Goal: Task Accomplishment & Management: Use online tool/utility

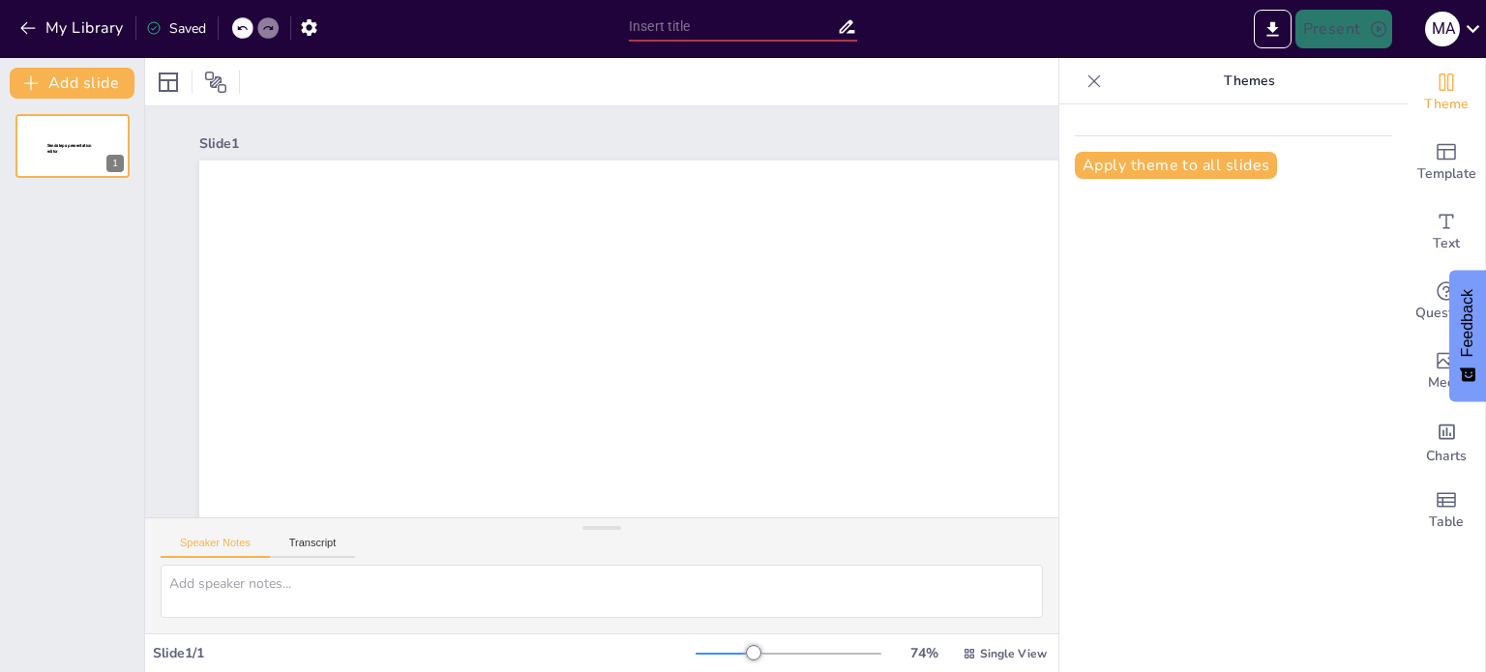
type input "Plan de Negocio – Análisis del Entorno y Propuesta de Valor"
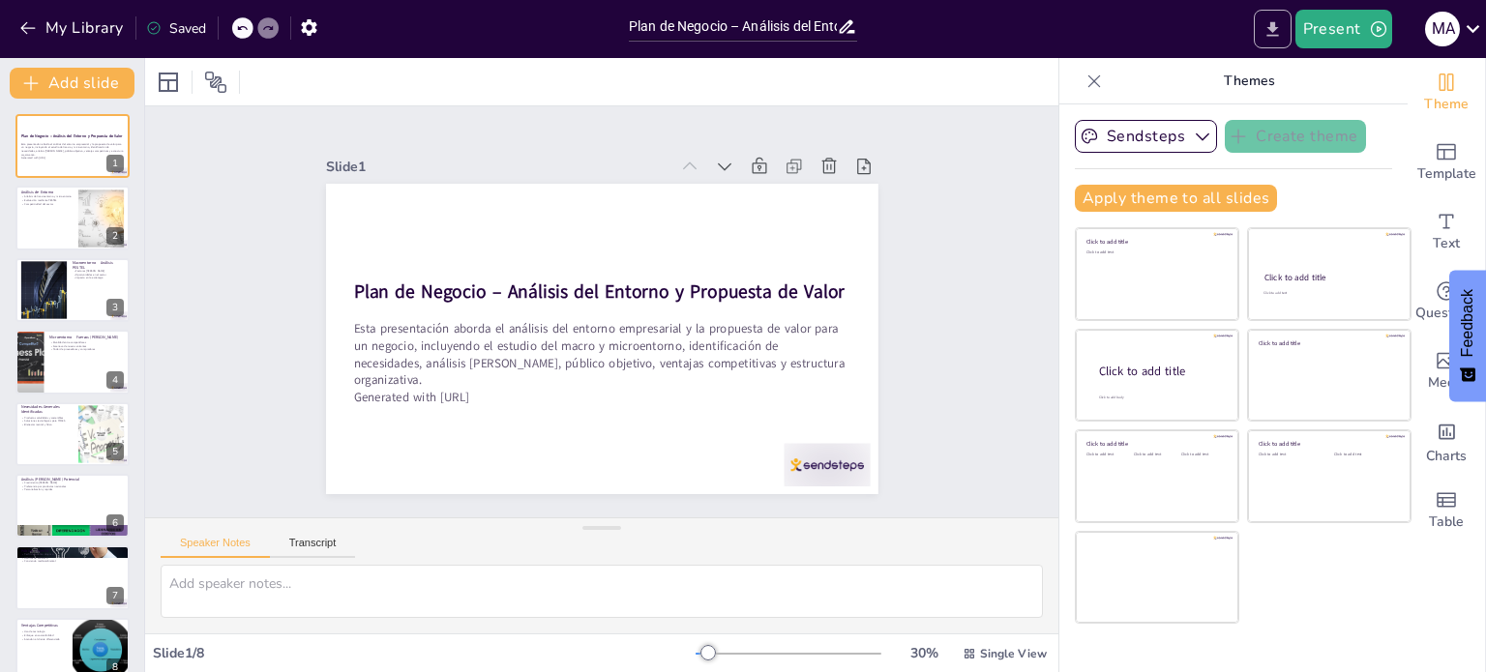
click at [1275, 26] on icon "Export to PowerPoint" at bounding box center [1272, 28] width 12 height 15
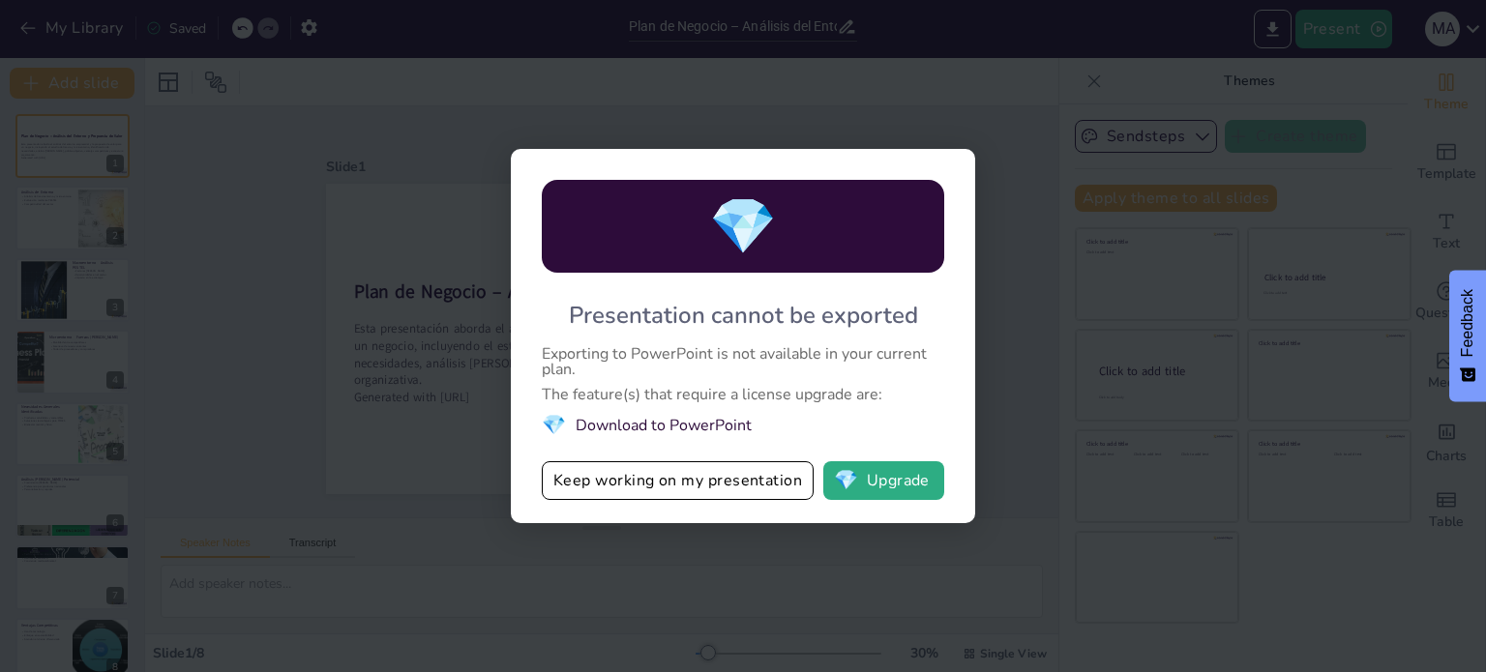
click at [1068, 103] on div "💎 Presentation cannot be exported Exporting to PowerPoint is not available in y…" at bounding box center [743, 336] width 1486 height 672
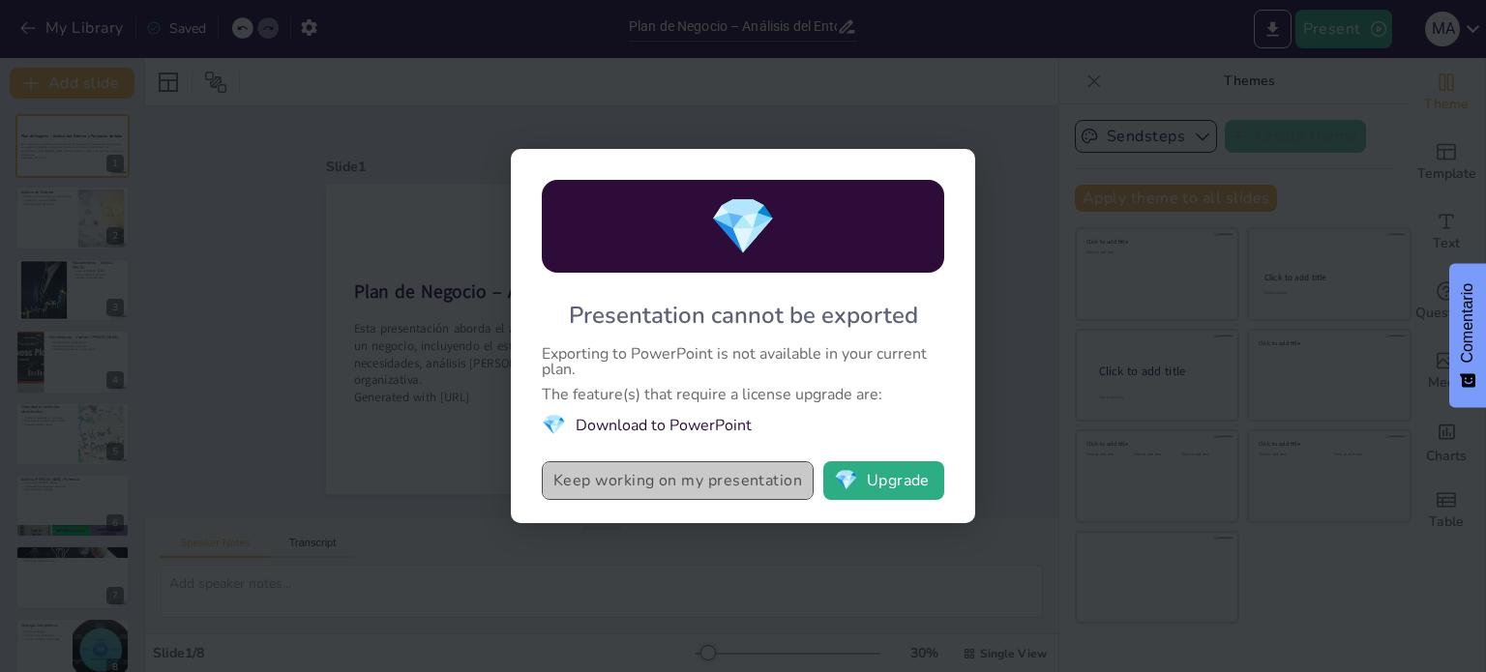
click at [773, 483] on button "Keep working on my presentation" at bounding box center [678, 480] width 272 height 39
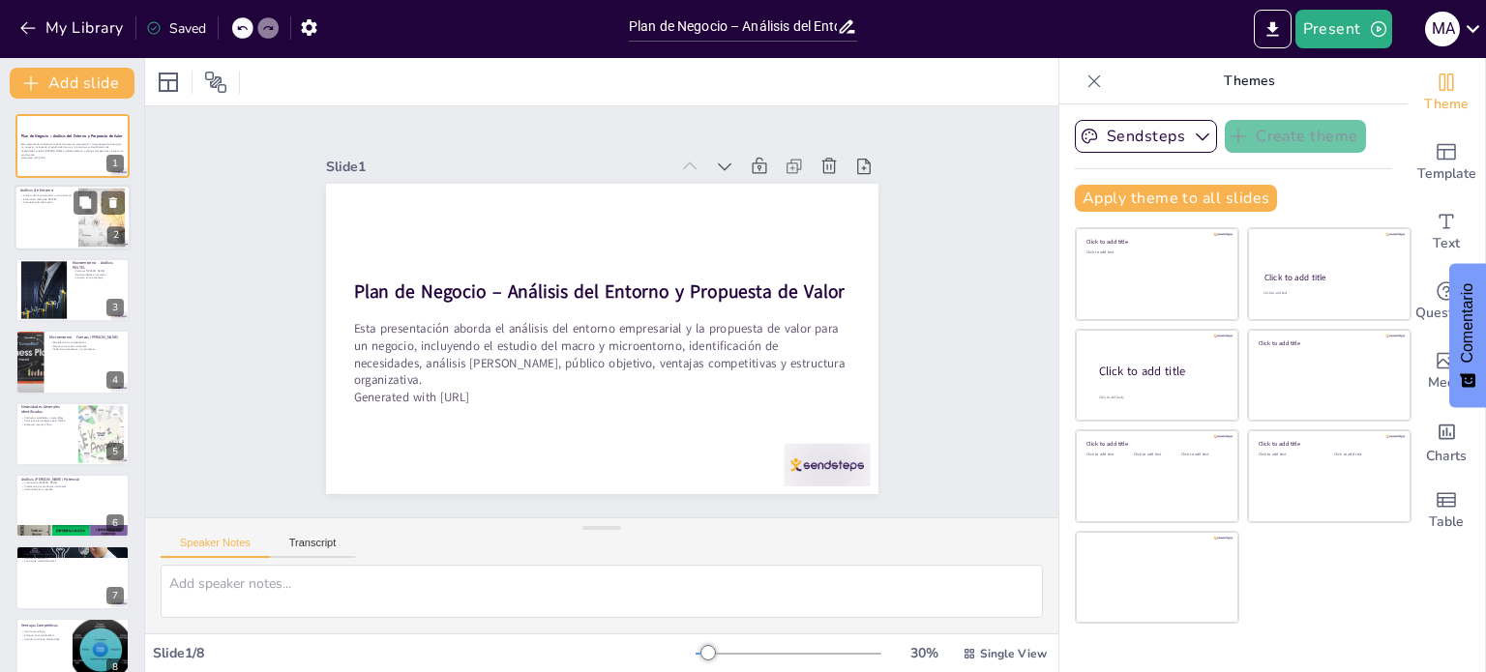
click at [49, 212] on div at bounding box center [73, 219] width 116 height 66
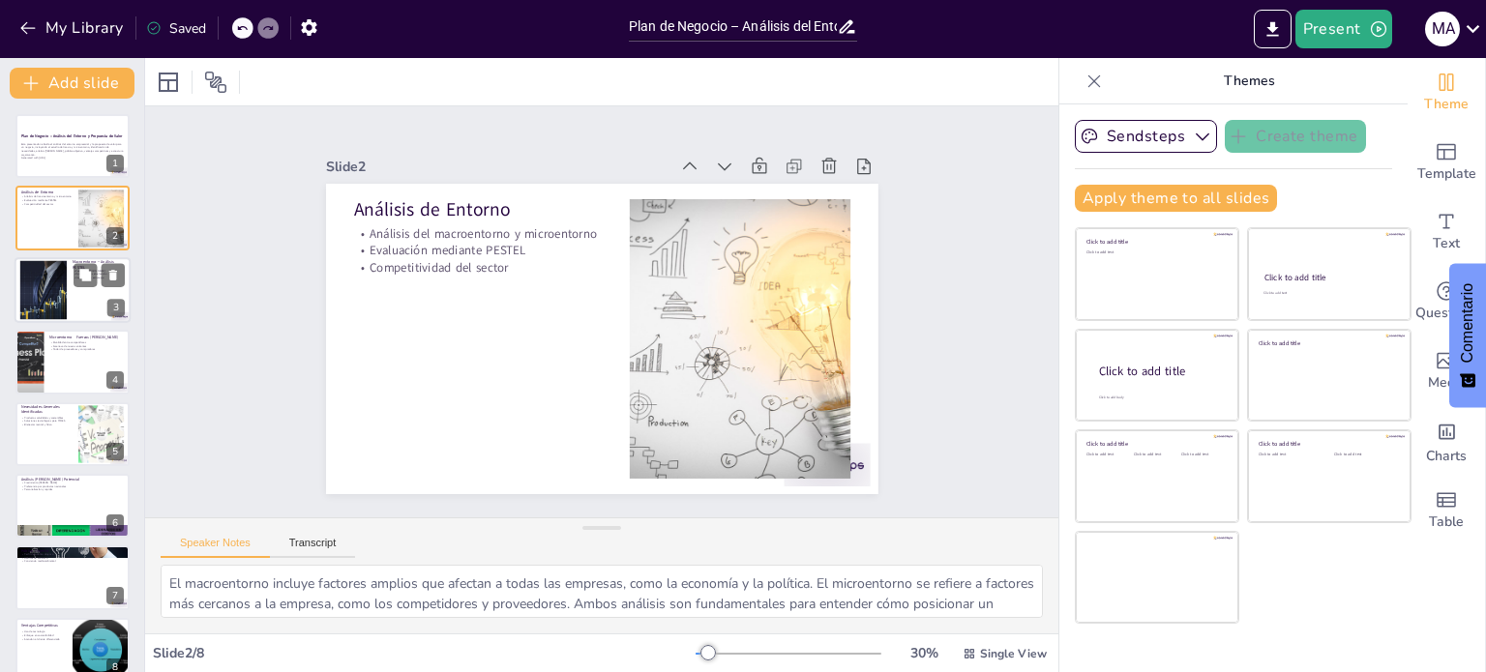
click at [44, 276] on div at bounding box center [43, 289] width 104 height 59
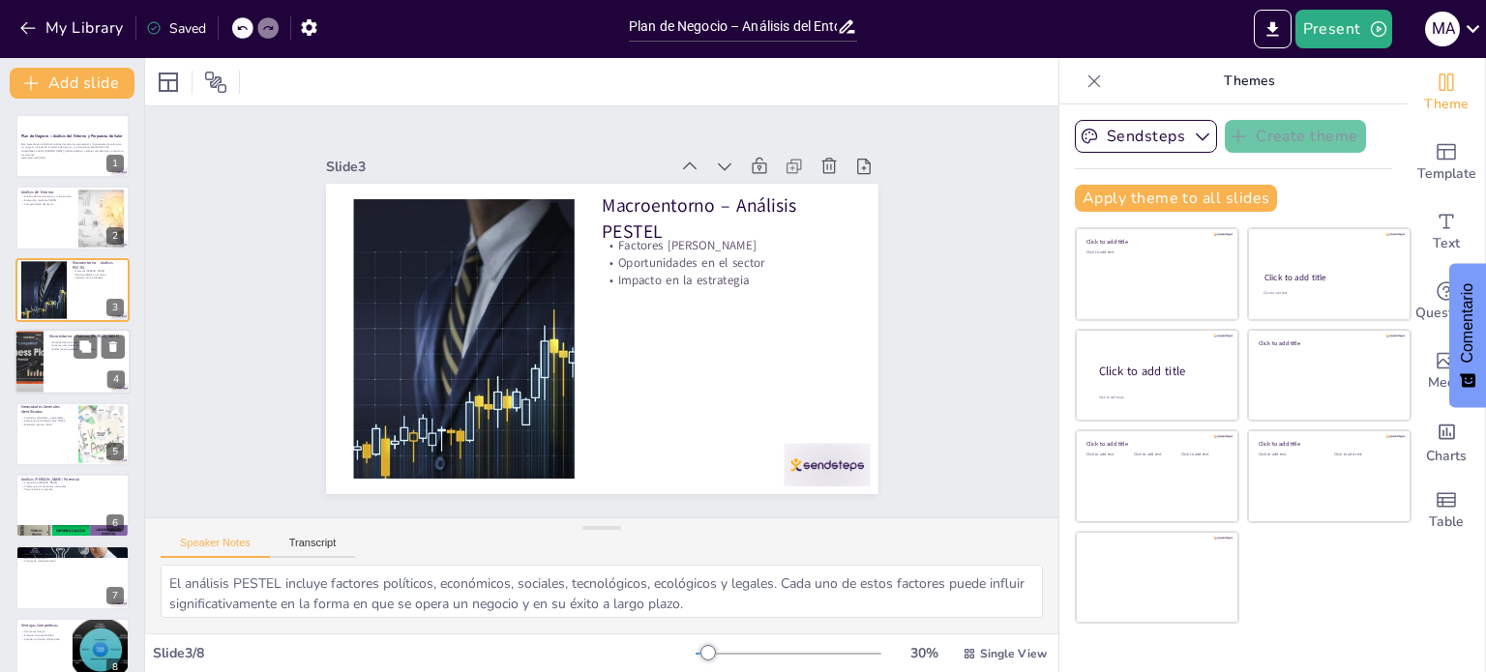
click at [54, 340] on p "Rivalidad entre competidores" at bounding box center [86, 342] width 75 height 4
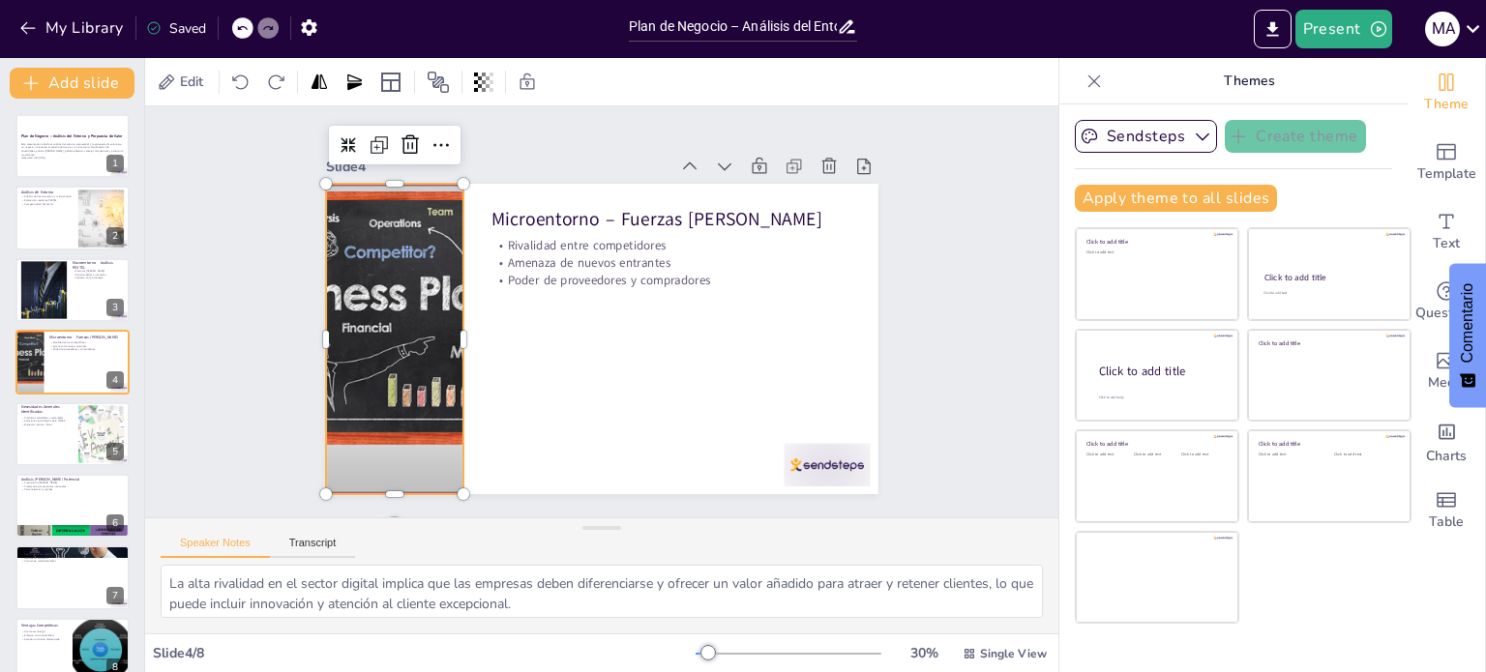
click at [397, 312] on div at bounding box center [394, 339] width 465 height 310
click at [463, 329] on div at bounding box center [470, 339] width 15 height 310
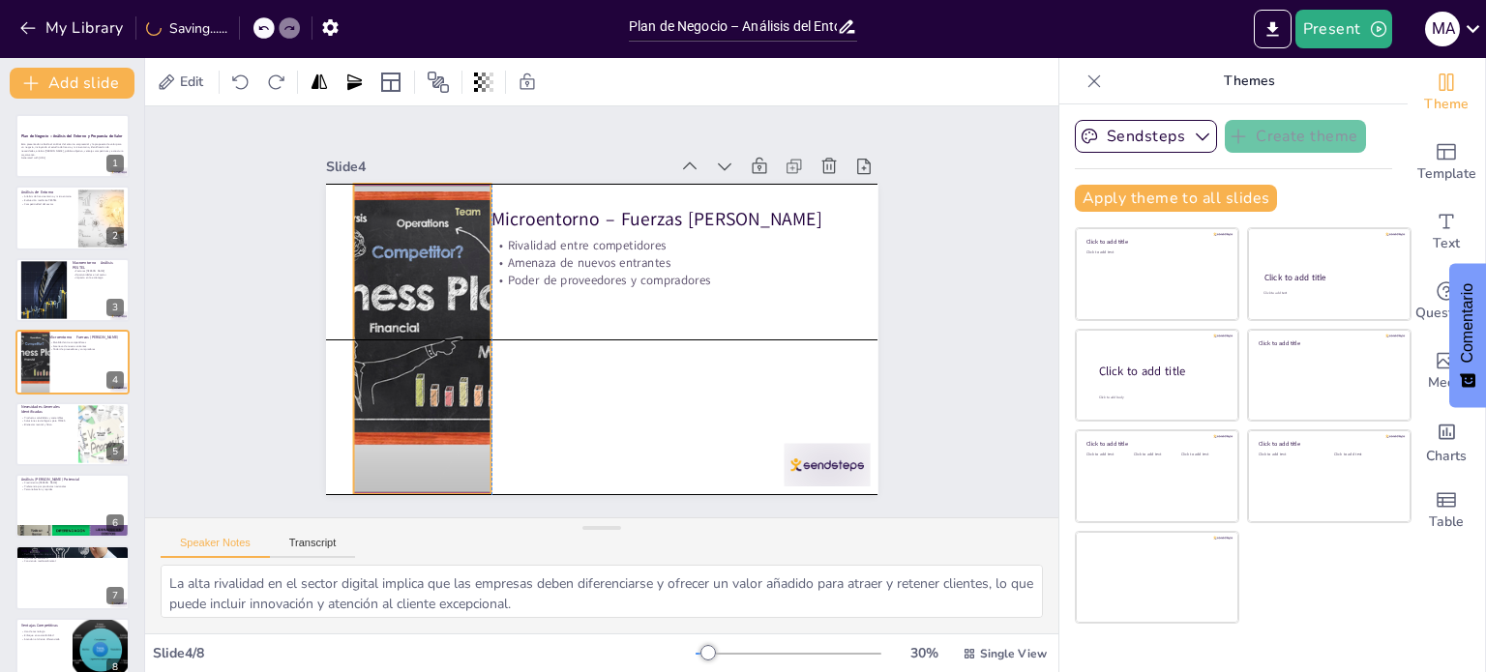
drag, startPoint x: 445, startPoint y: 326, endPoint x: 468, endPoint y: 327, distance: 23.2
click at [468, 327] on div at bounding box center [422, 339] width 465 height 310
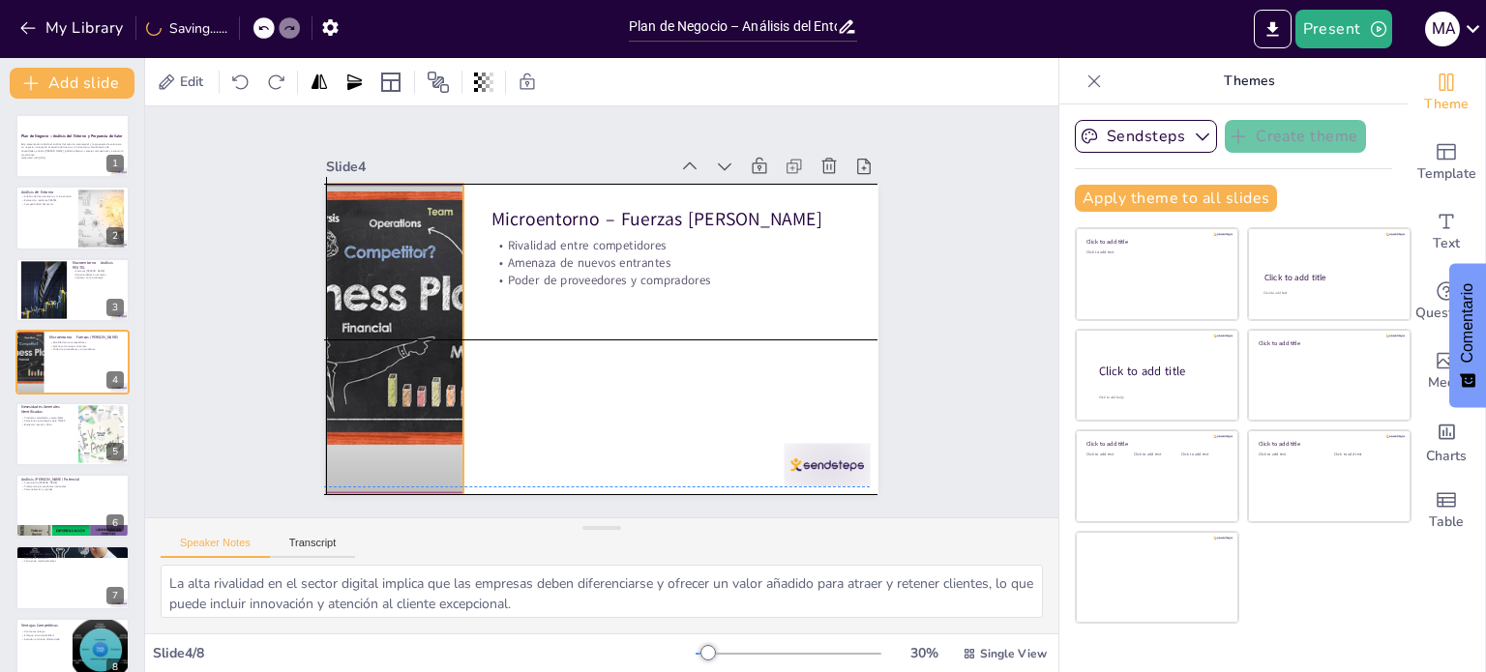
drag, startPoint x: 438, startPoint y: 327, endPoint x: 398, endPoint y: 320, distance: 40.2
click at [398, 320] on div at bounding box center [394, 339] width 465 height 310
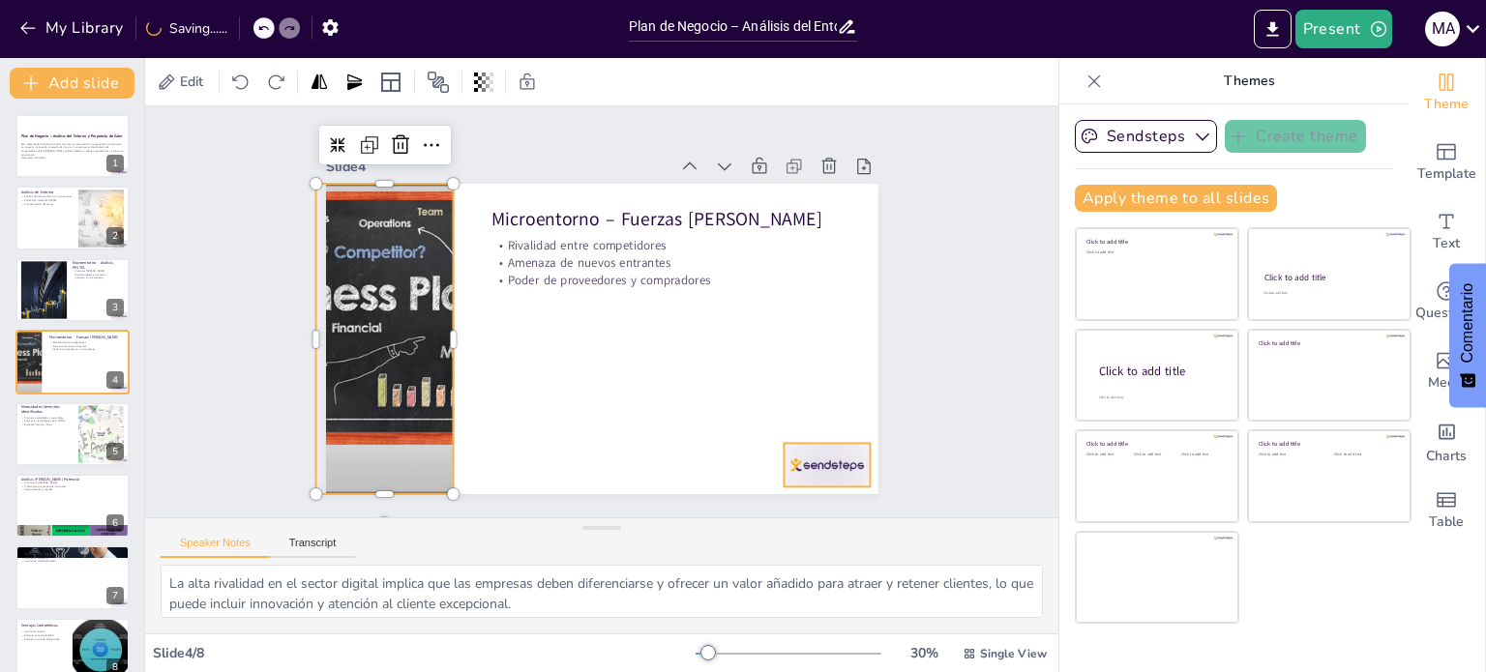
click at [783, 460] on div at bounding box center [826, 465] width 86 height 44
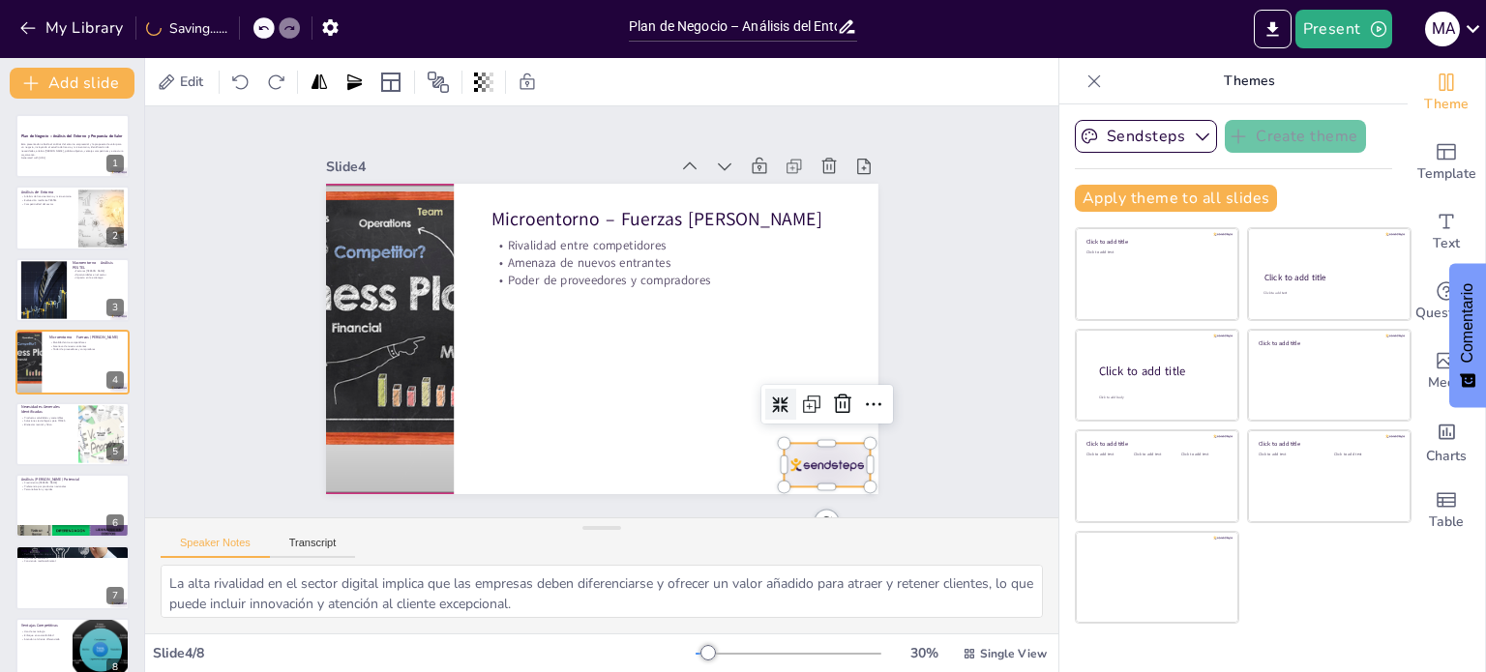
click at [783, 460] on div at bounding box center [826, 465] width 86 height 44
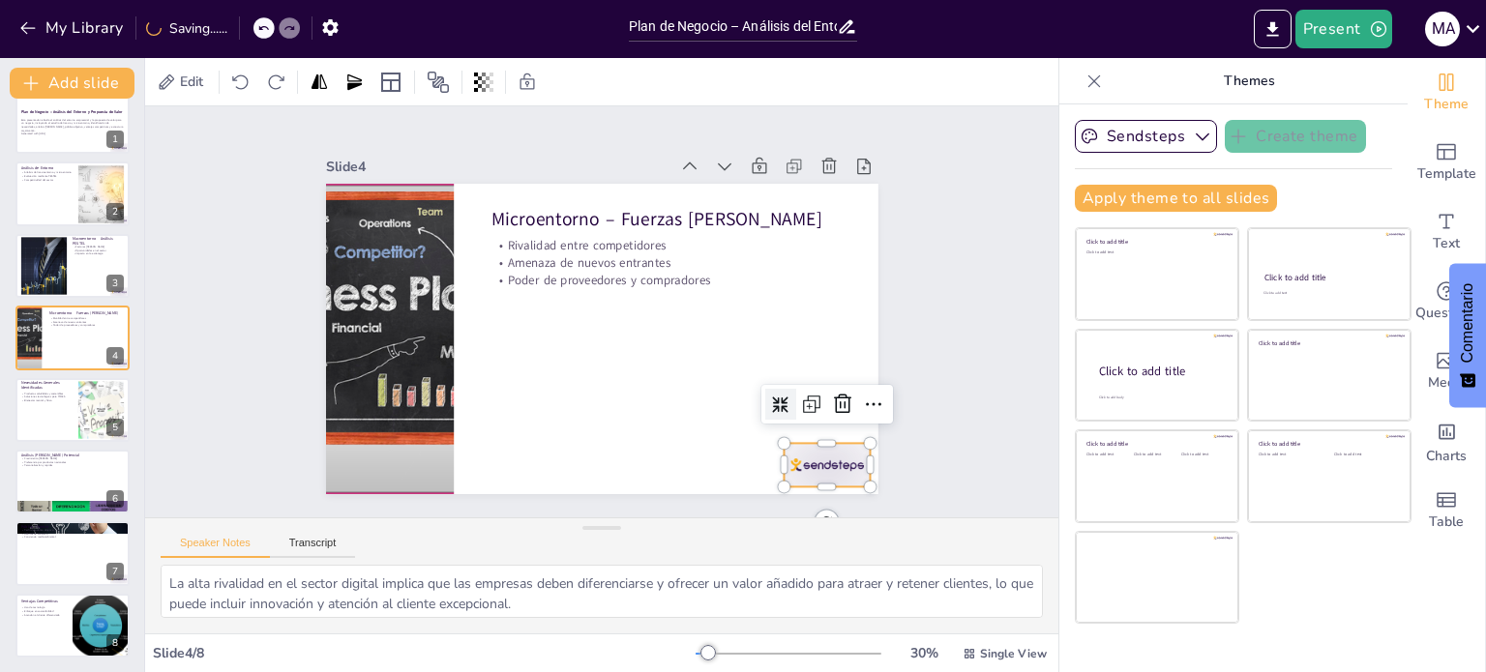
click at [55, 588] on div "Plan de Negocio – Análisis del Entorno y Propuesta de Valor Esta presentación a…" at bounding box center [72, 374] width 144 height 568
click at [78, 617] on button at bounding box center [85, 610] width 23 height 23
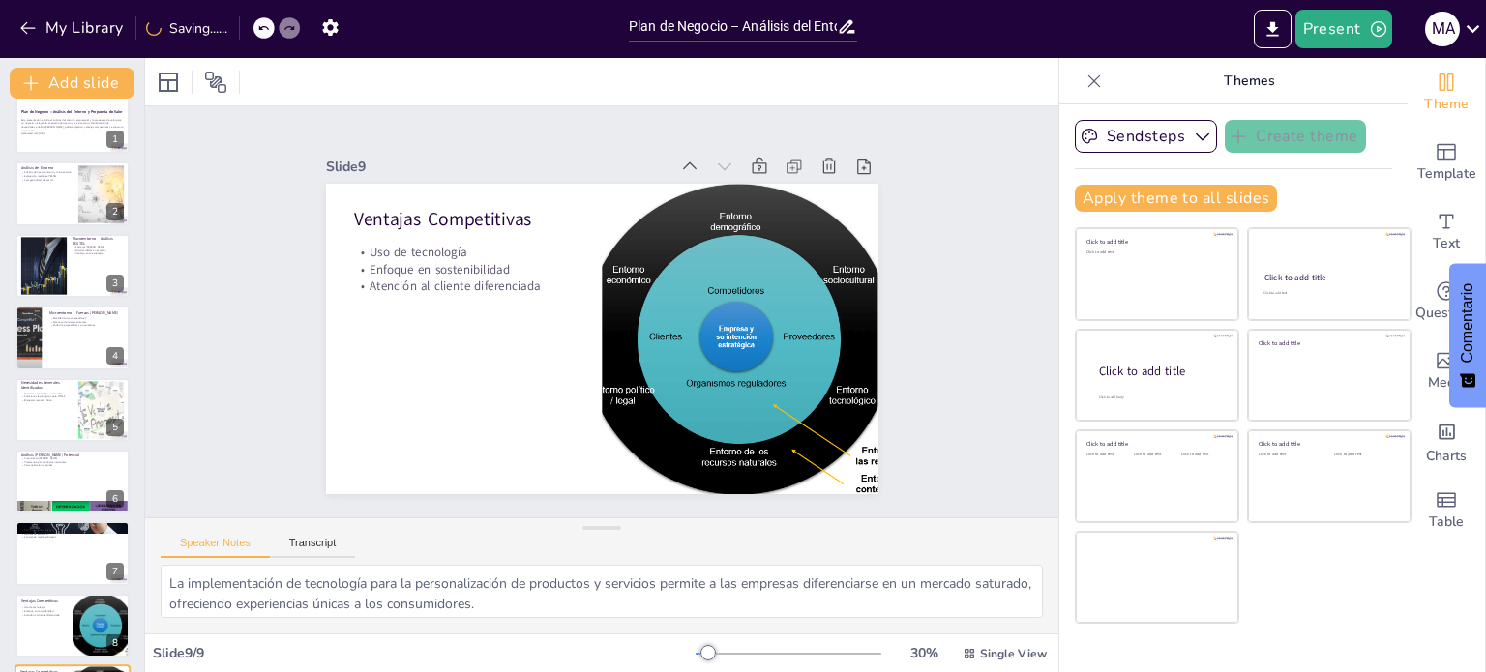
scroll to position [97, 0]
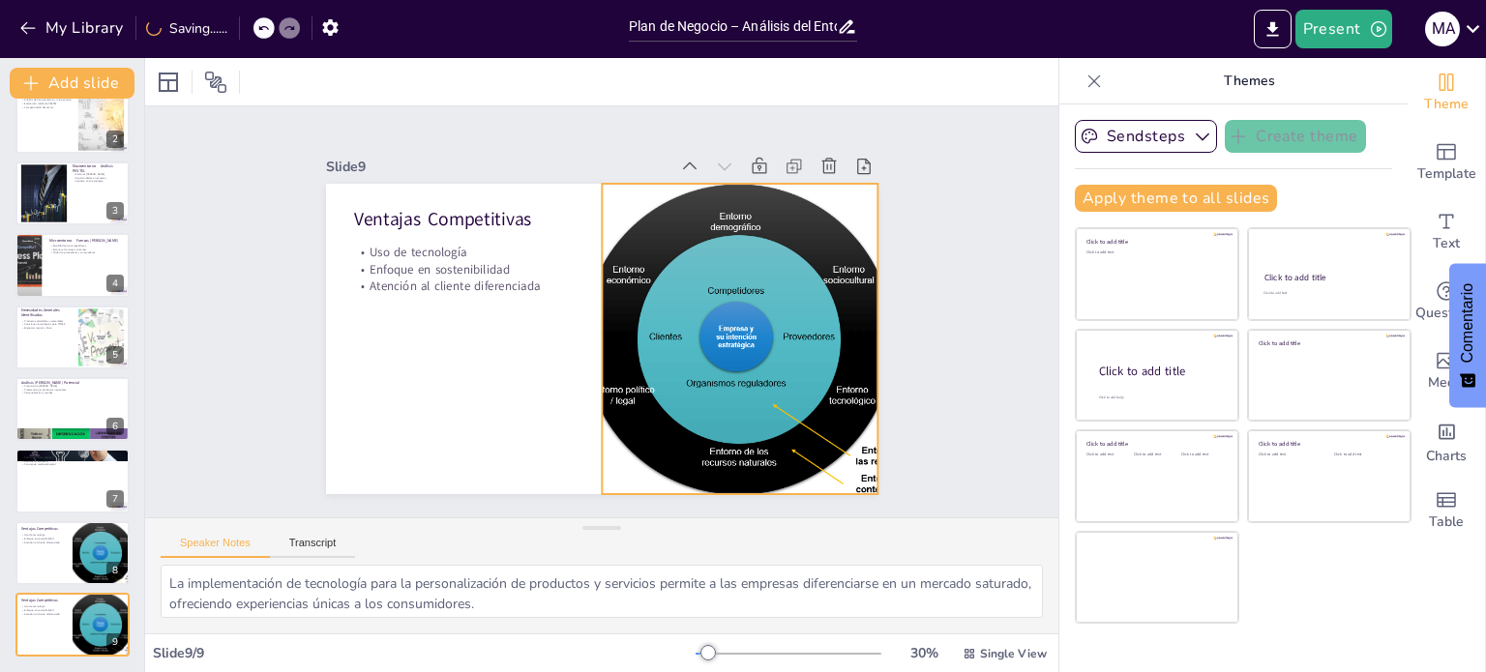
click at [766, 336] on div at bounding box center [739, 339] width 359 height 310
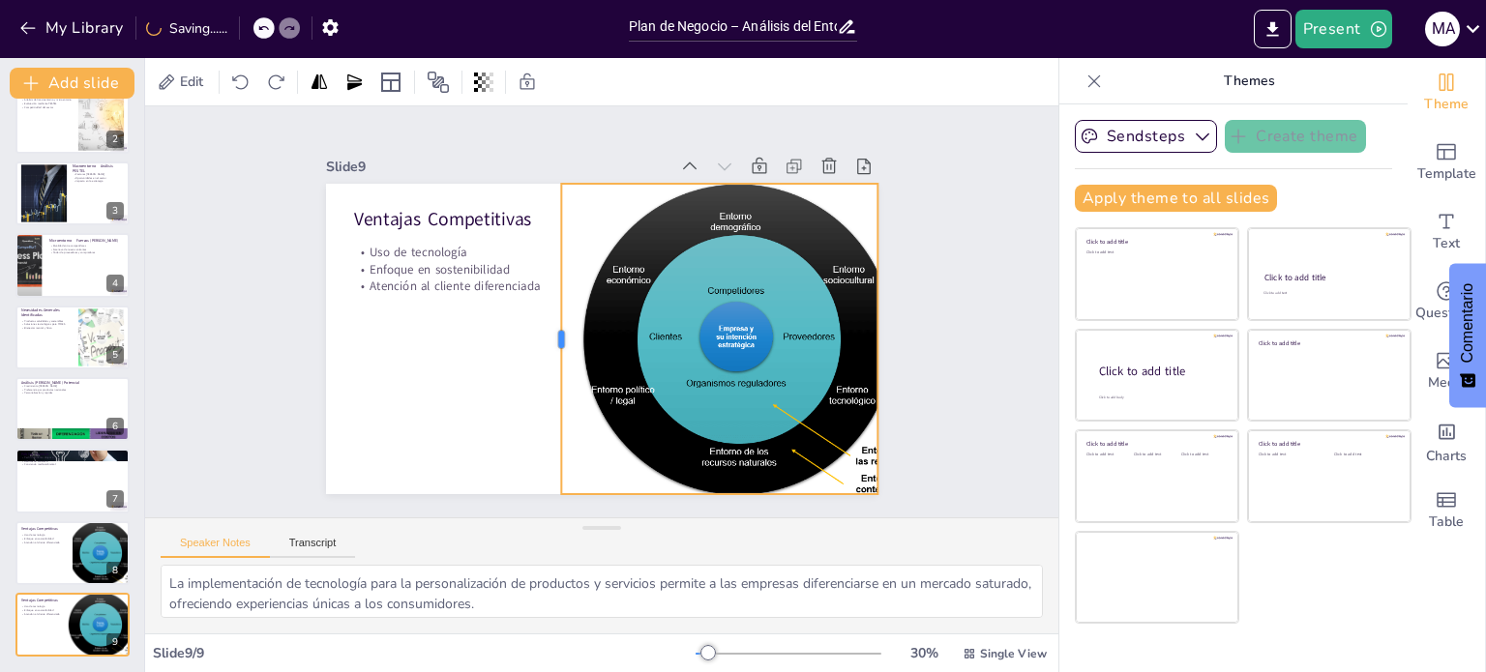
drag, startPoint x: 583, startPoint y: 328, endPoint x: 543, endPoint y: 320, distance: 41.4
click at [545, 320] on div at bounding box center [552, 339] width 15 height 310
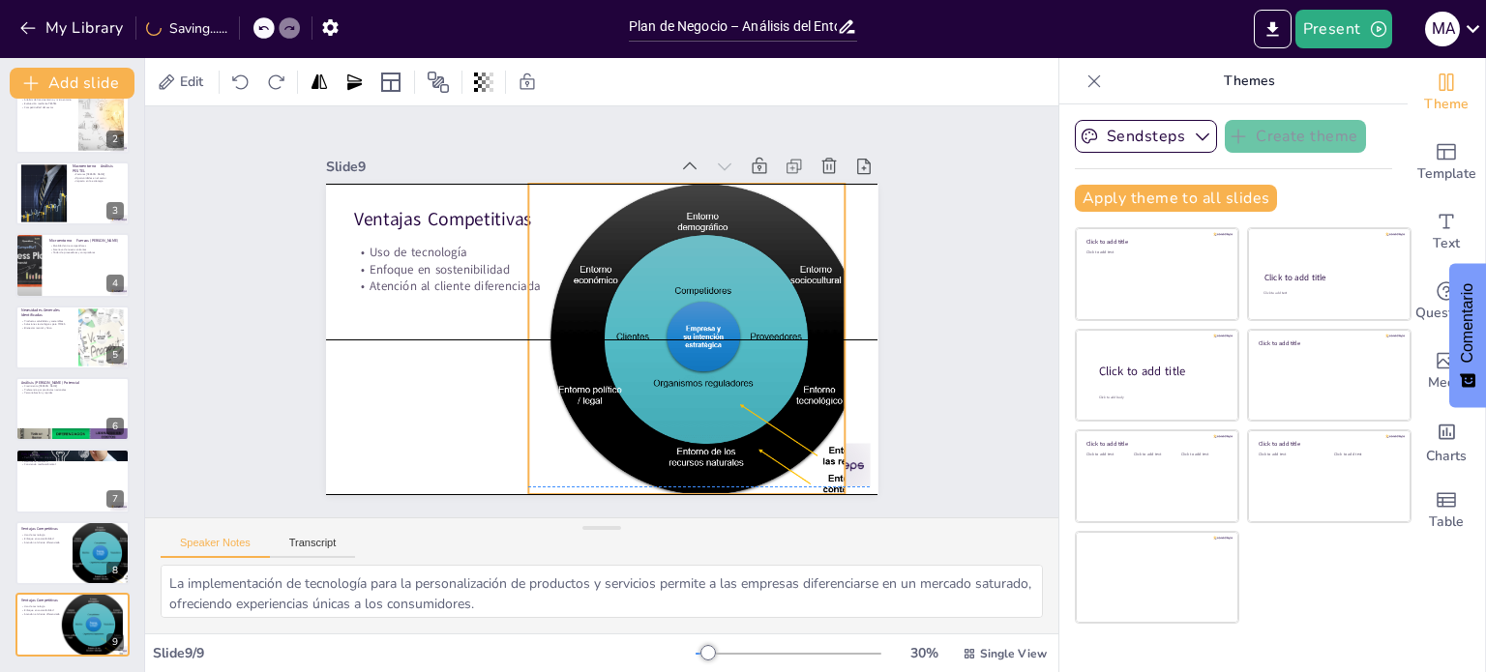
drag, startPoint x: 828, startPoint y: 316, endPoint x: 794, endPoint y: 312, distance: 34.1
click at [794, 312] on div at bounding box center [706, 339] width 359 height 310
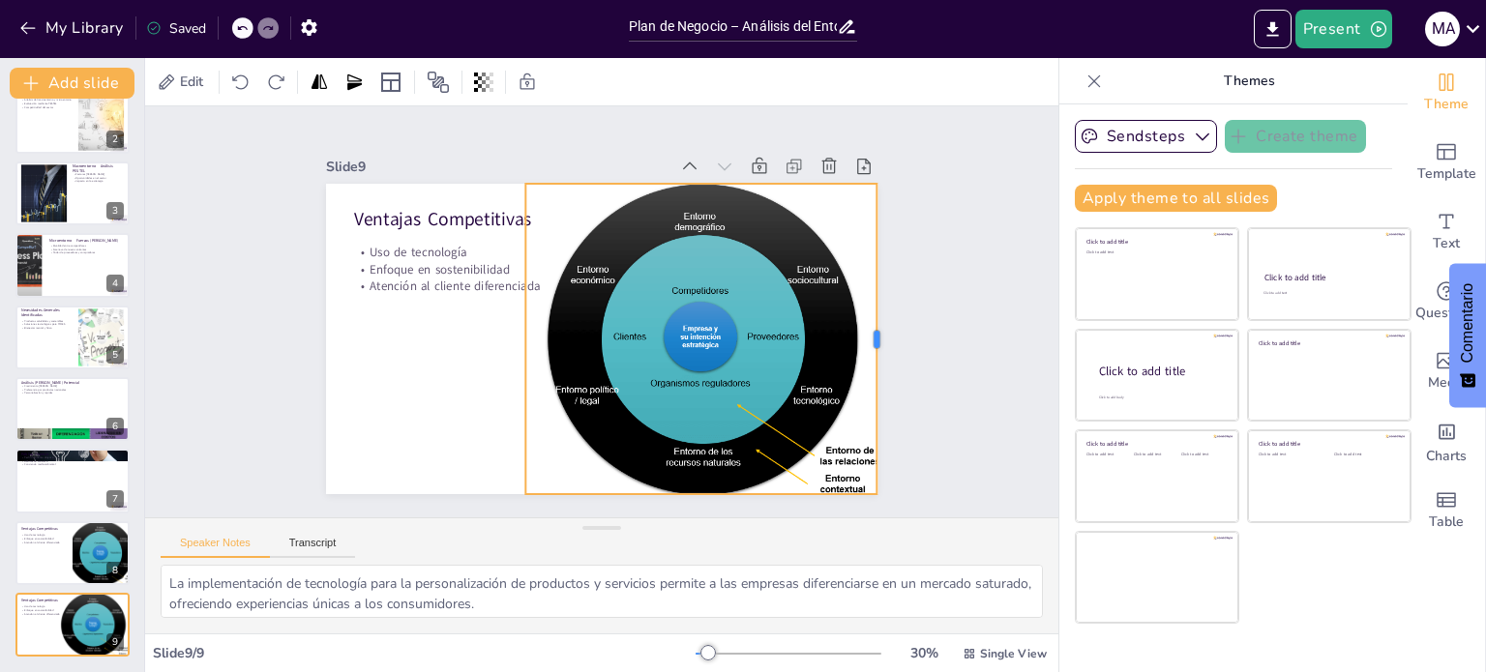
drag, startPoint x: 828, startPoint y: 326, endPoint x: 863, endPoint y: 331, distance: 35.2
click at [876, 331] on div at bounding box center [883, 339] width 15 height 310
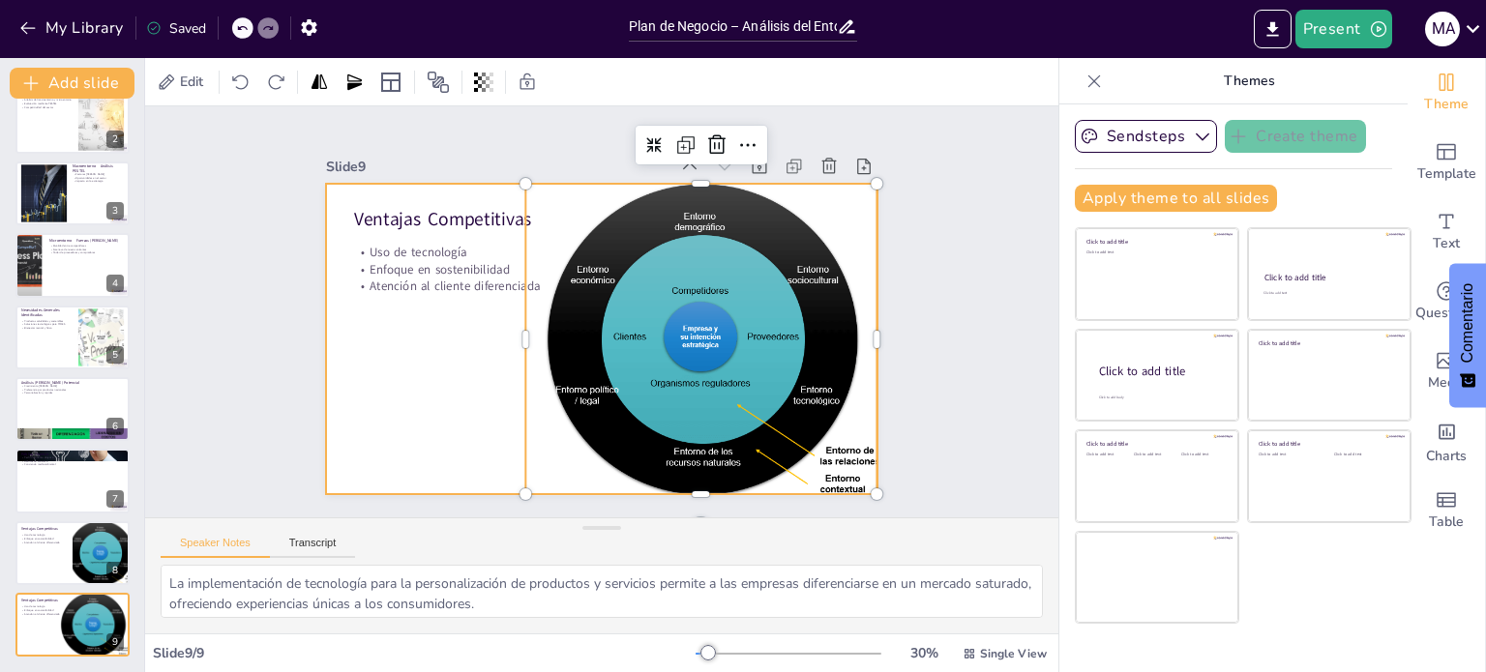
scroll to position [30, 0]
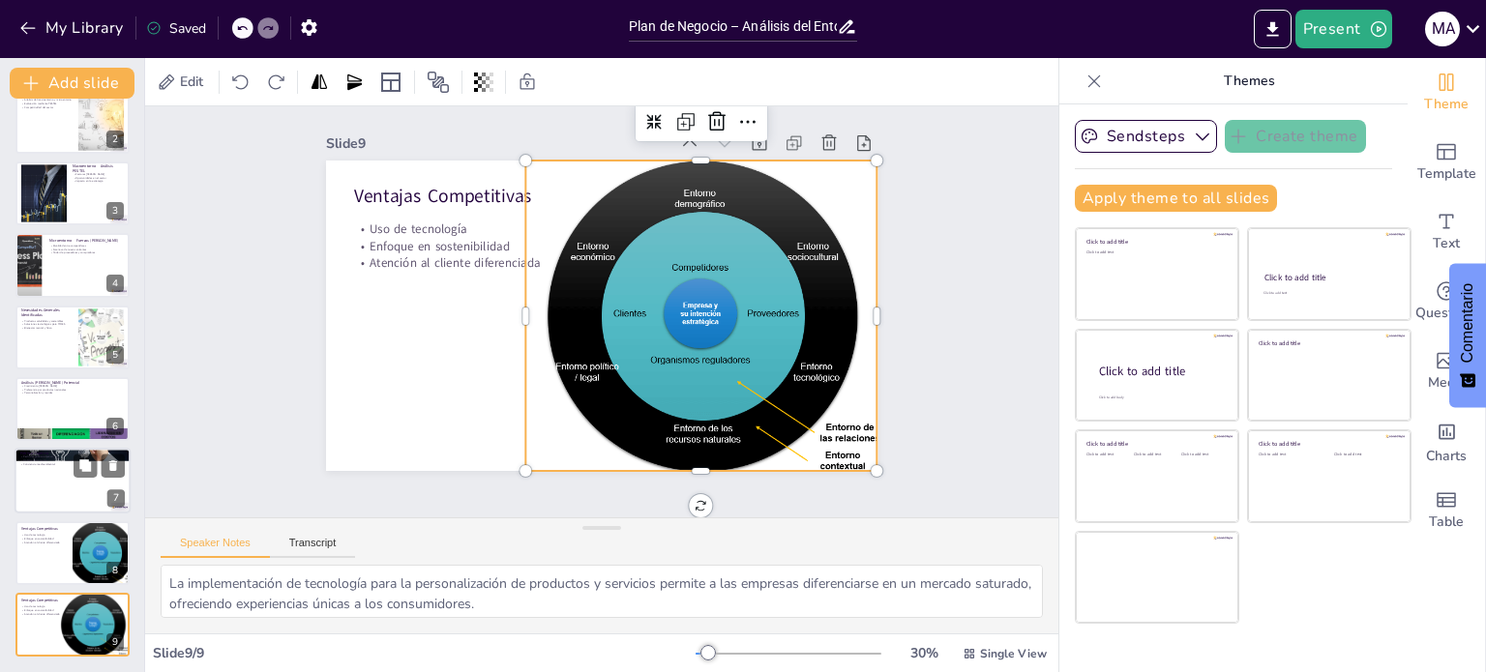
click at [67, 453] on p "Público Objetivo" at bounding box center [72, 454] width 104 height 6
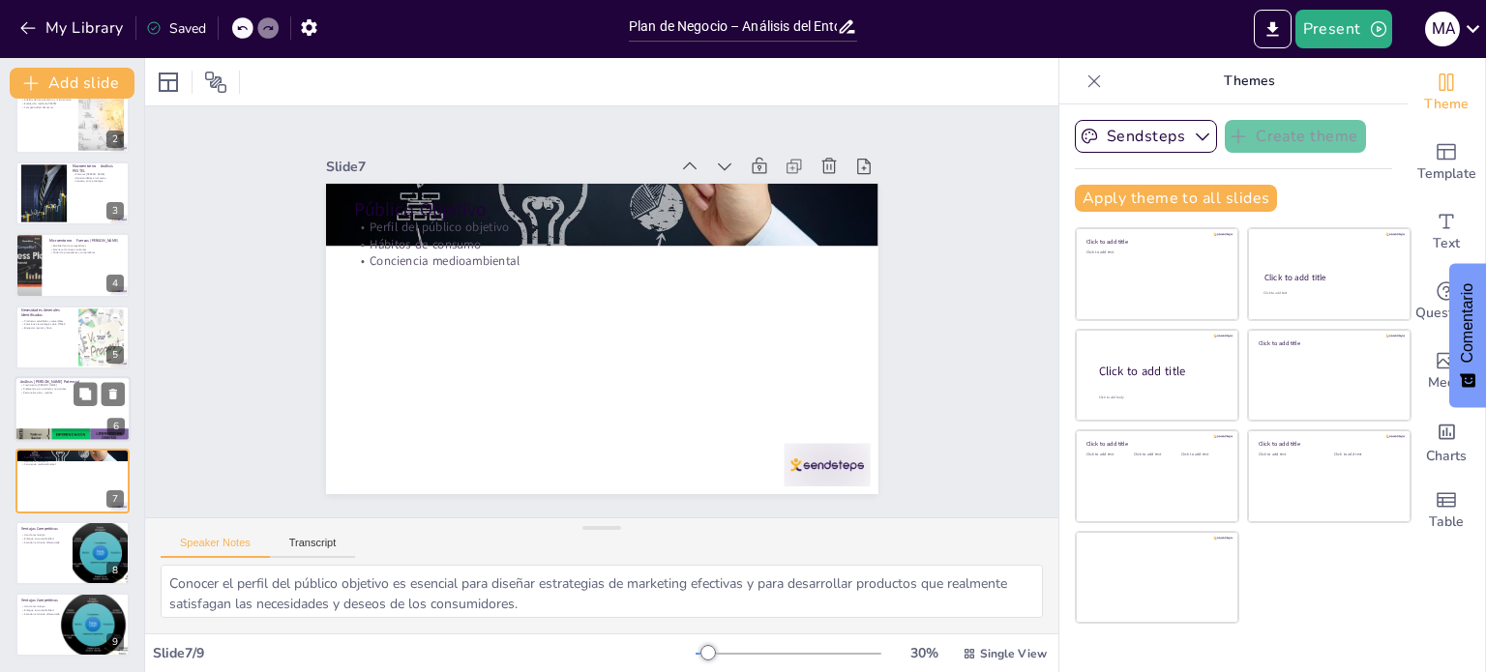
click at [83, 426] on div at bounding box center [73, 409] width 116 height 66
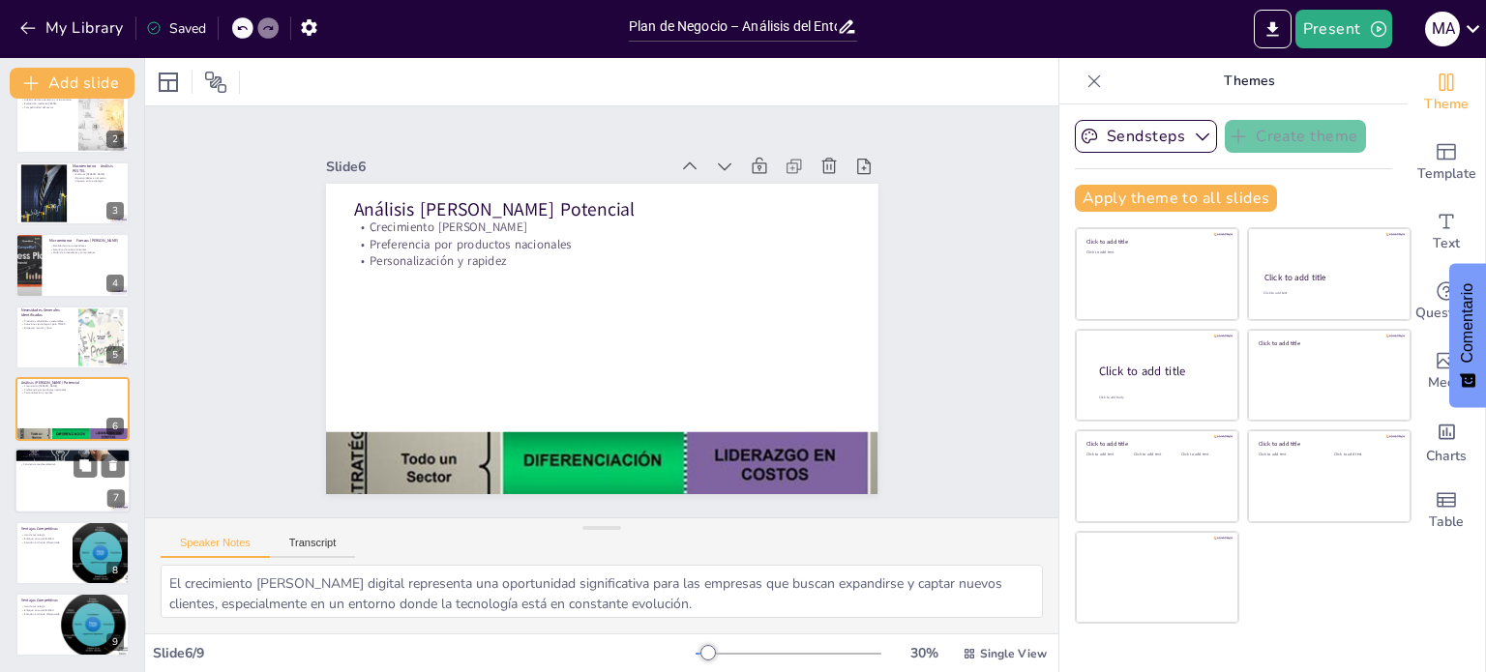
click at [54, 451] on div "Público Objetivo Perfil del público objetivo Hábitos de consumo Conciencia medi…" at bounding box center [73, 482] width 116 height 66
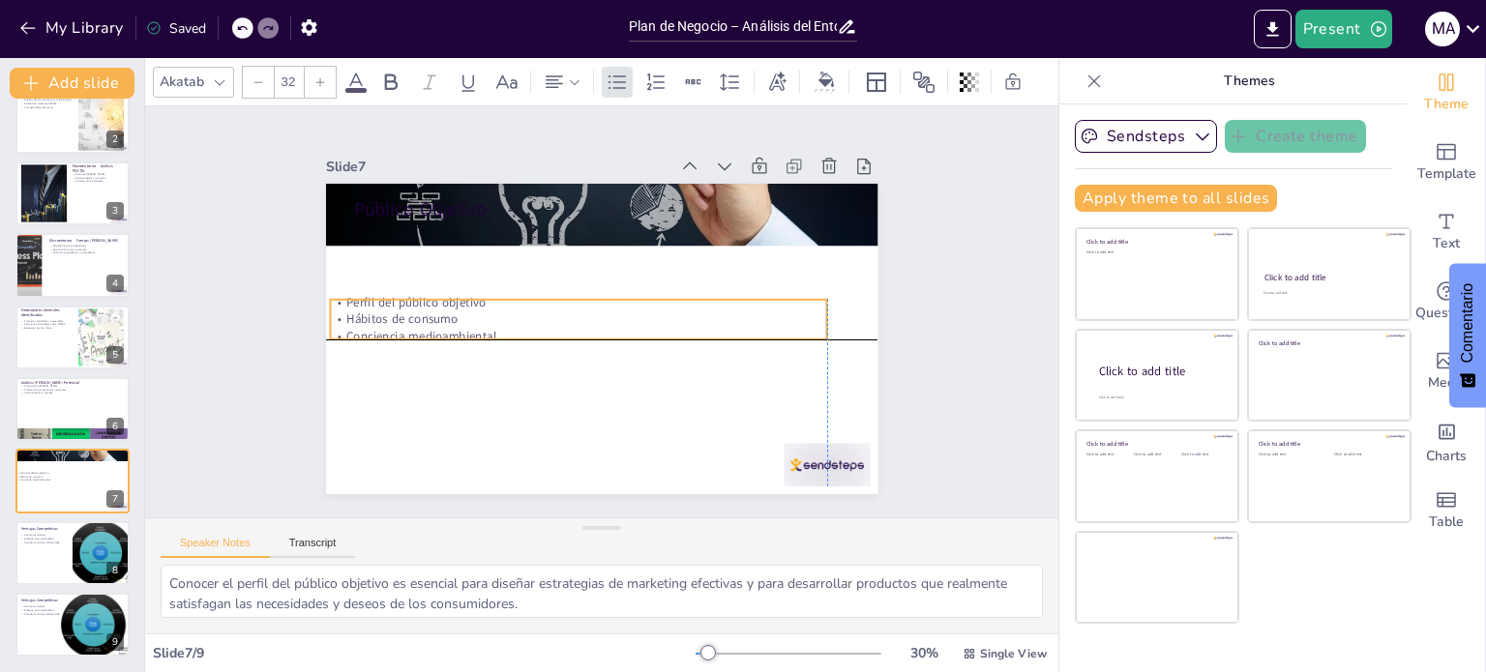
drag, startPoint x: 614, startPoint y: 234, endPoint x: 592, endPoint y: 309, distance: 77.7
click at [592, 310] on p "Hábitos de consumo" at bounding box center [578, 318] width 497 height 17
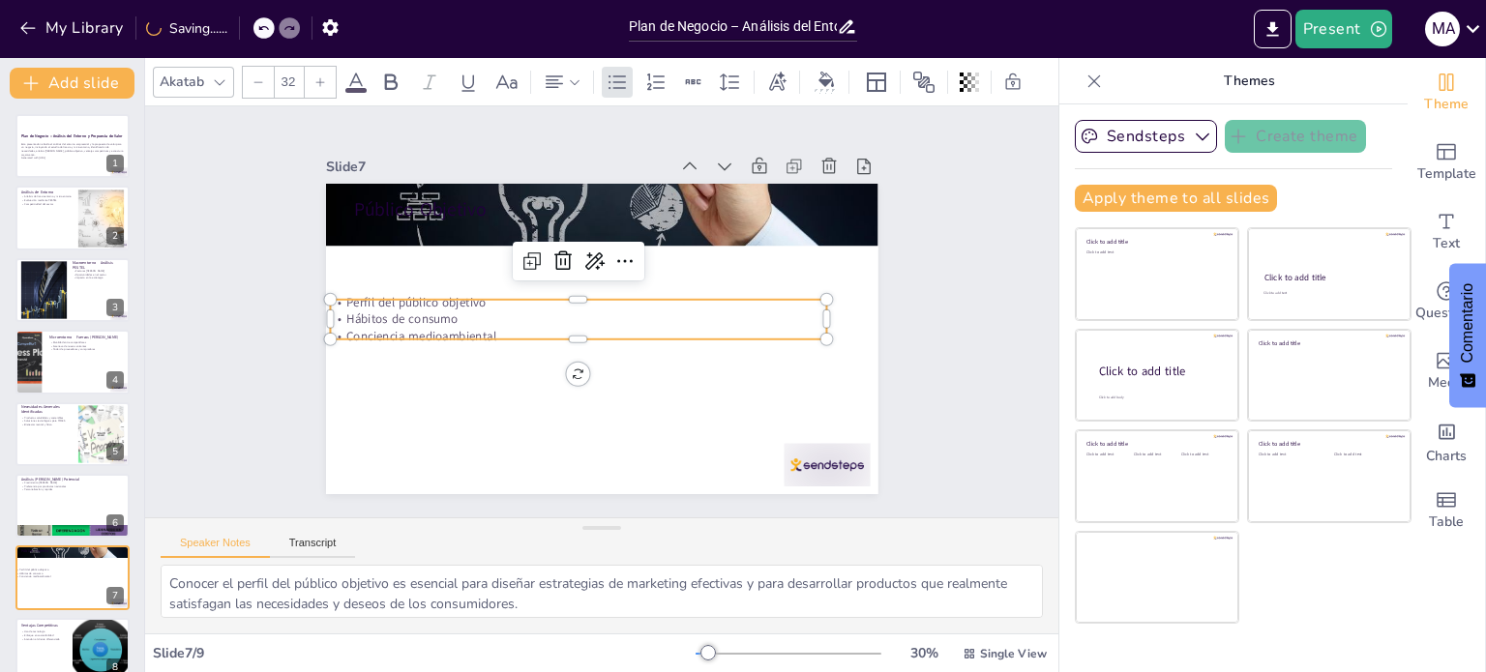
click at [46, 252] on div "Plan de Negocio – Análisis del Entorno y Propuesta de Valor Esta presentación a…" at bounding box center [72, 433] width 144 height 639
click at [56, 294] on div at bounding box center [43, 289] width 104 height 59
type textarea "El análisis PESTEL incluye factores políticos, económicos, sociales, tecnológic…"
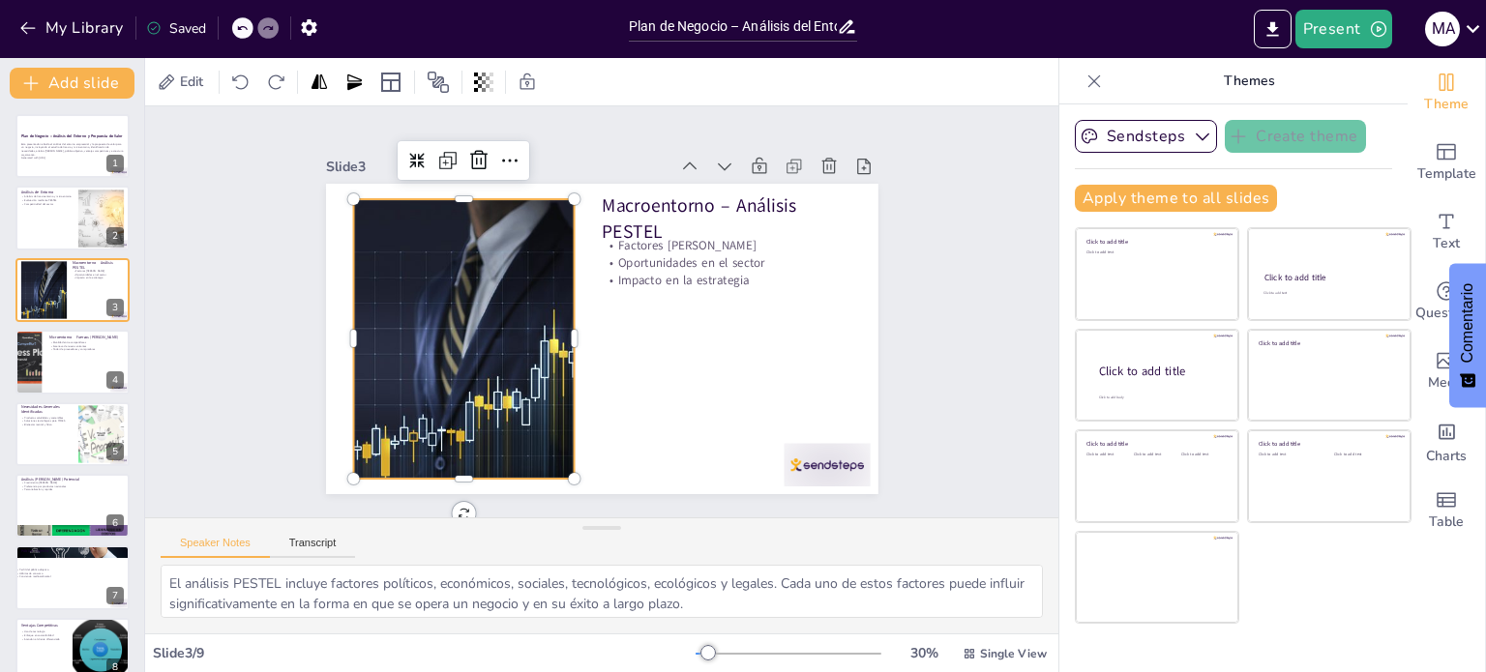
click at [468, 370] on div at bounding box center [463, 339] width 497 height 280
click at [779, 32] on input "Plan de Negocio – Análisis del Entorno y Propuesta de Valor" at bounding box center [733, 27] width 208 height 28
click at [1280, 27] on icon "Export to PowerPoint" at bounding box center [1272, 29] width 20 height 20
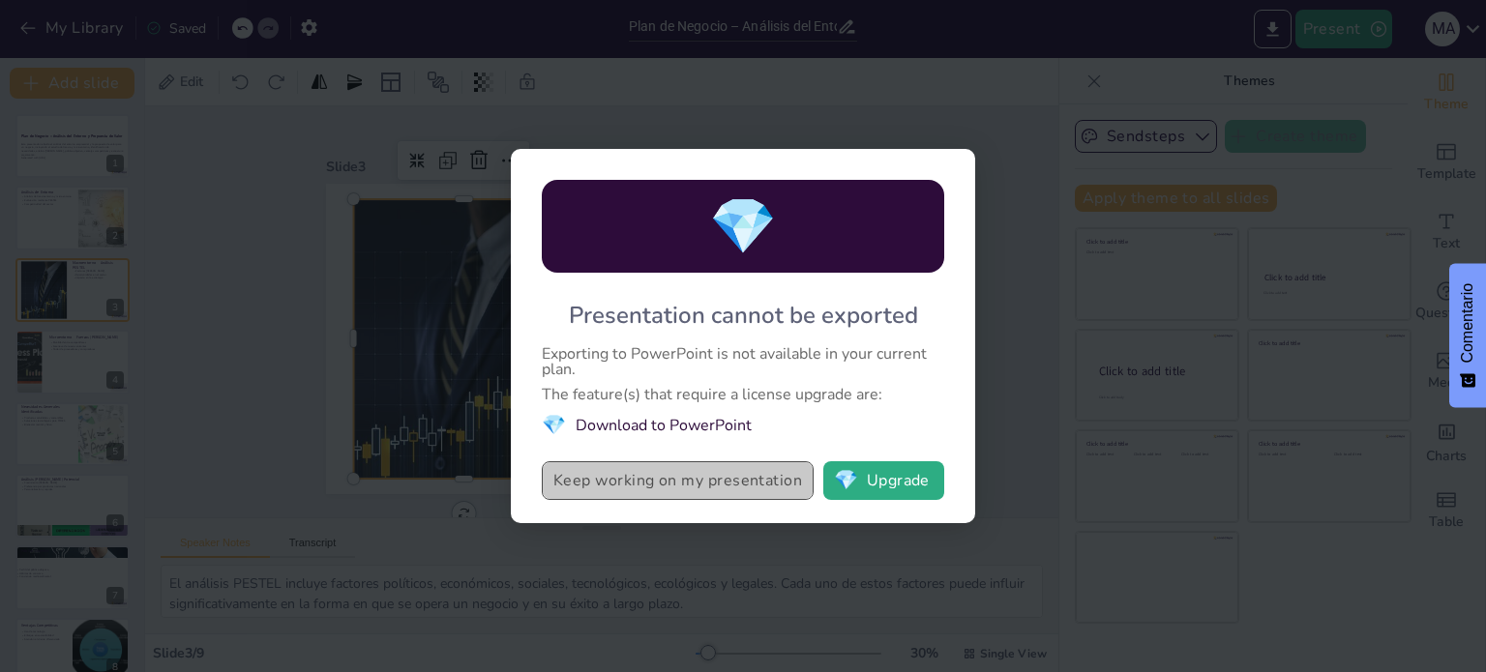
click at [714, 484] on button "Keep working on my presentation" at bounding box center [678, 480] width 272 height 39
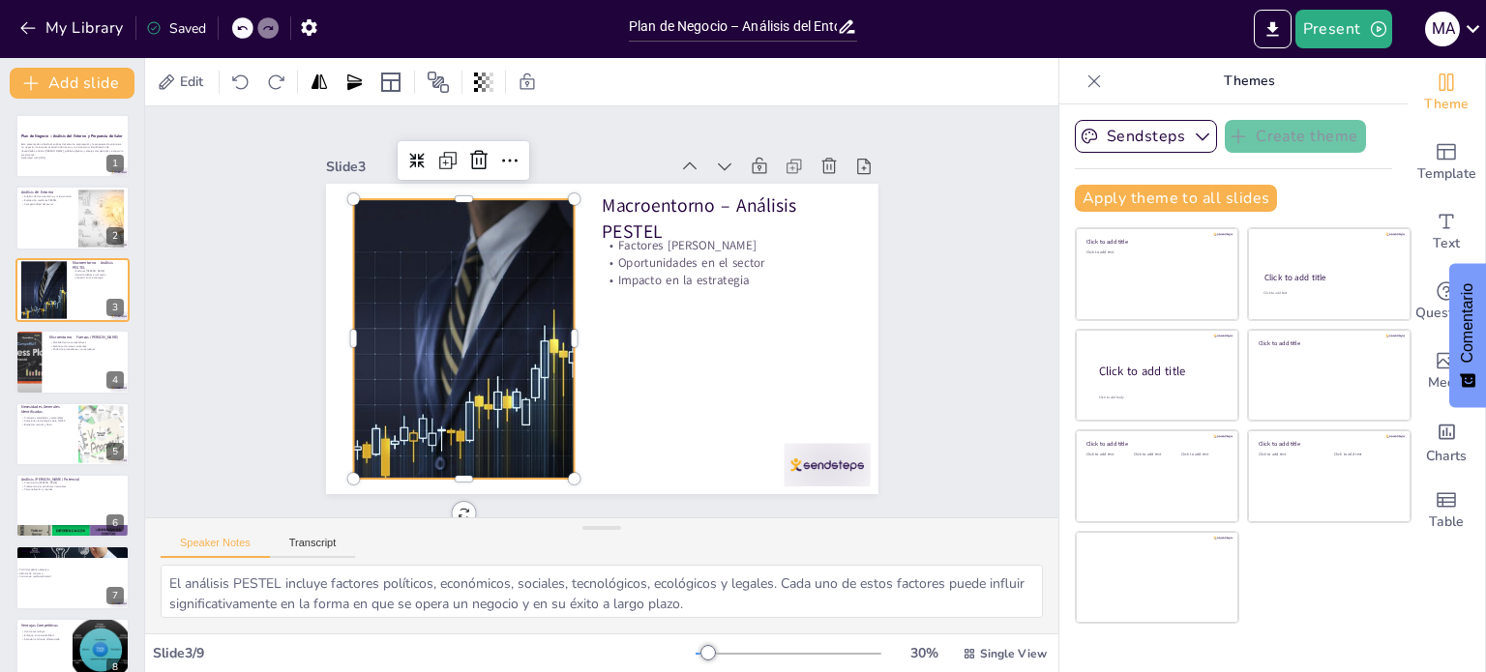
click at [878, 119] on div "Slide 1 Plan de Negocio – Análisis del Entorno y Propuesta de Valor Esta presen…" at bounding box center [601, 311] width 913 height 411
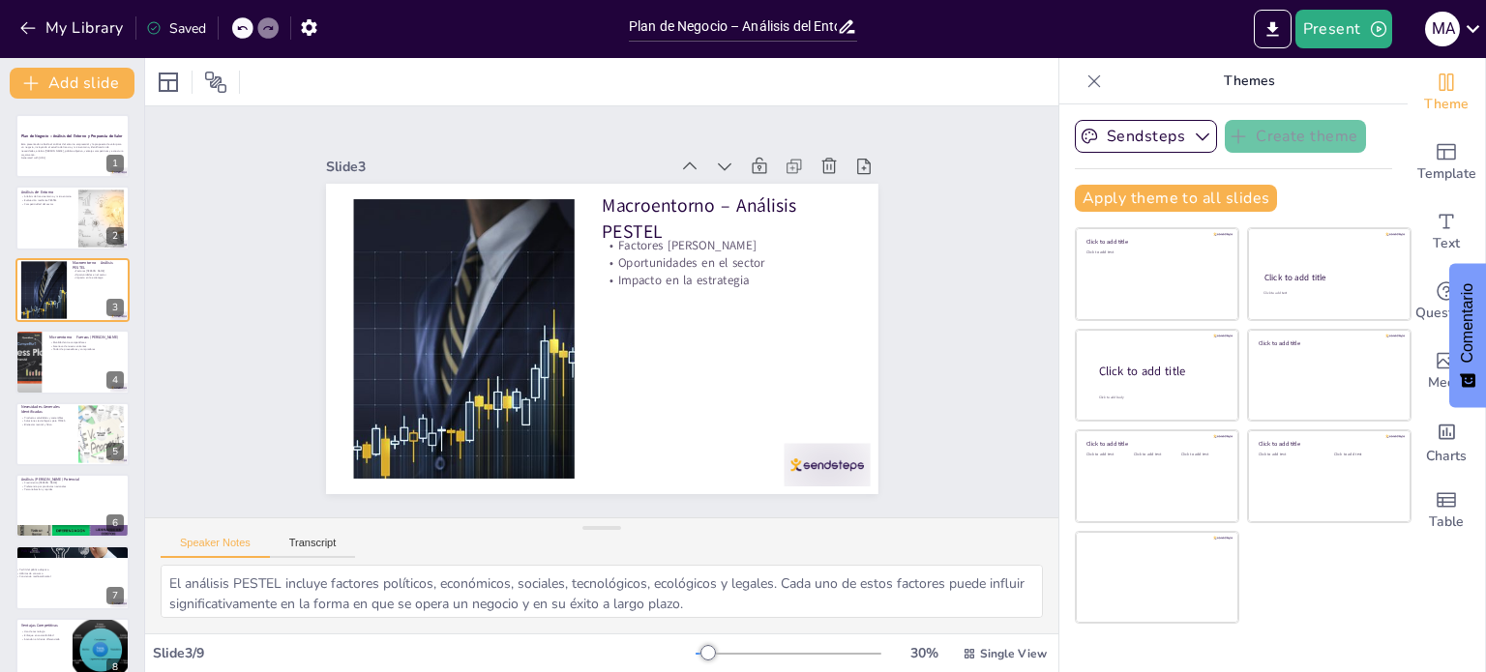
click at [192, 29] on div "Saved" at bounding box center [176, 28] width 60 height 18
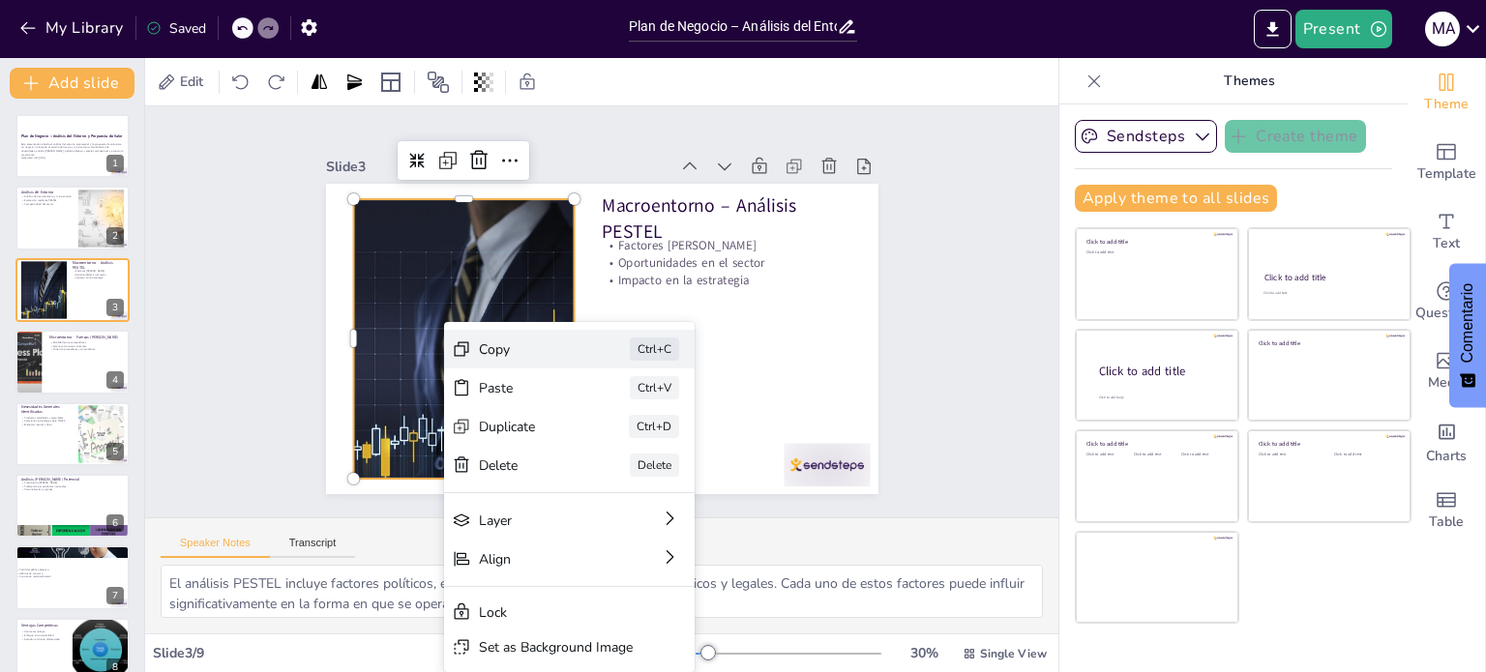
click at [493, 360] on div "Copy Ctrl+C" at bounding box center [569, 349] width 250 height 39
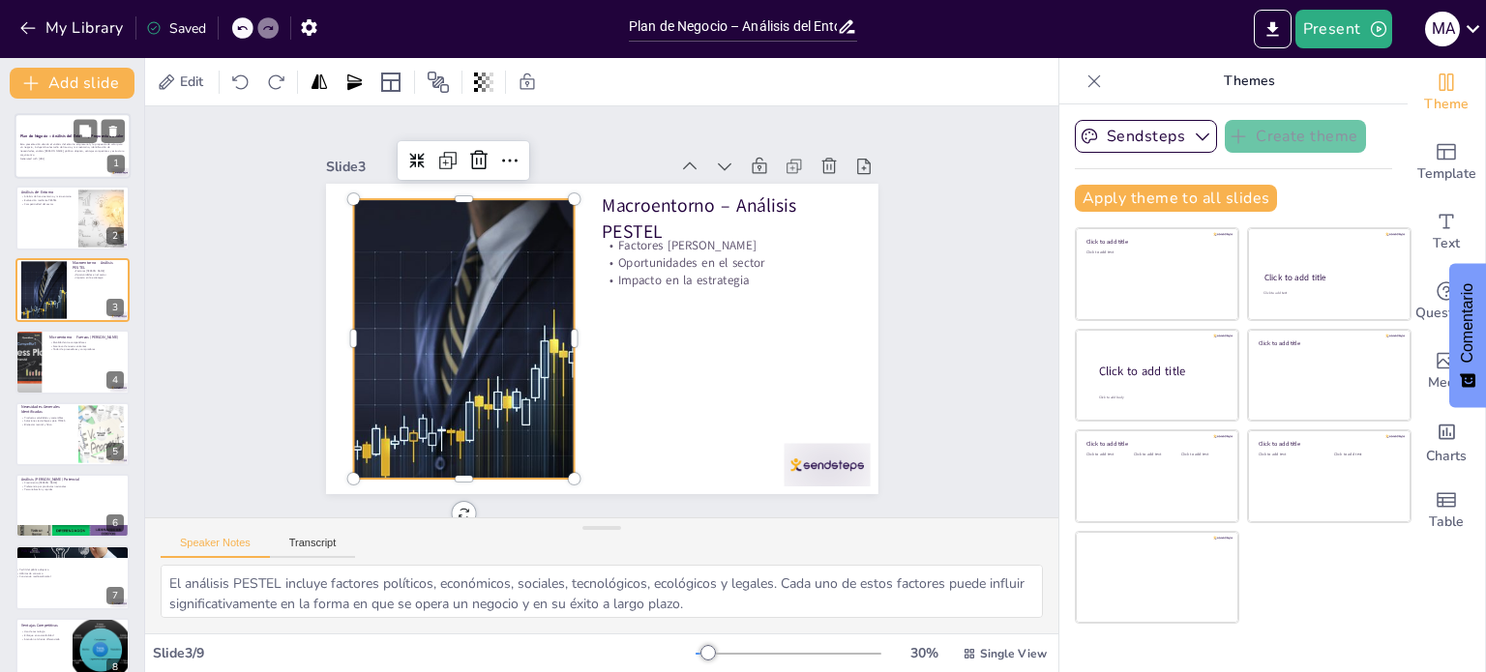
click at [31, 130] on div at bounding box center [73, 146] width 116 height 66
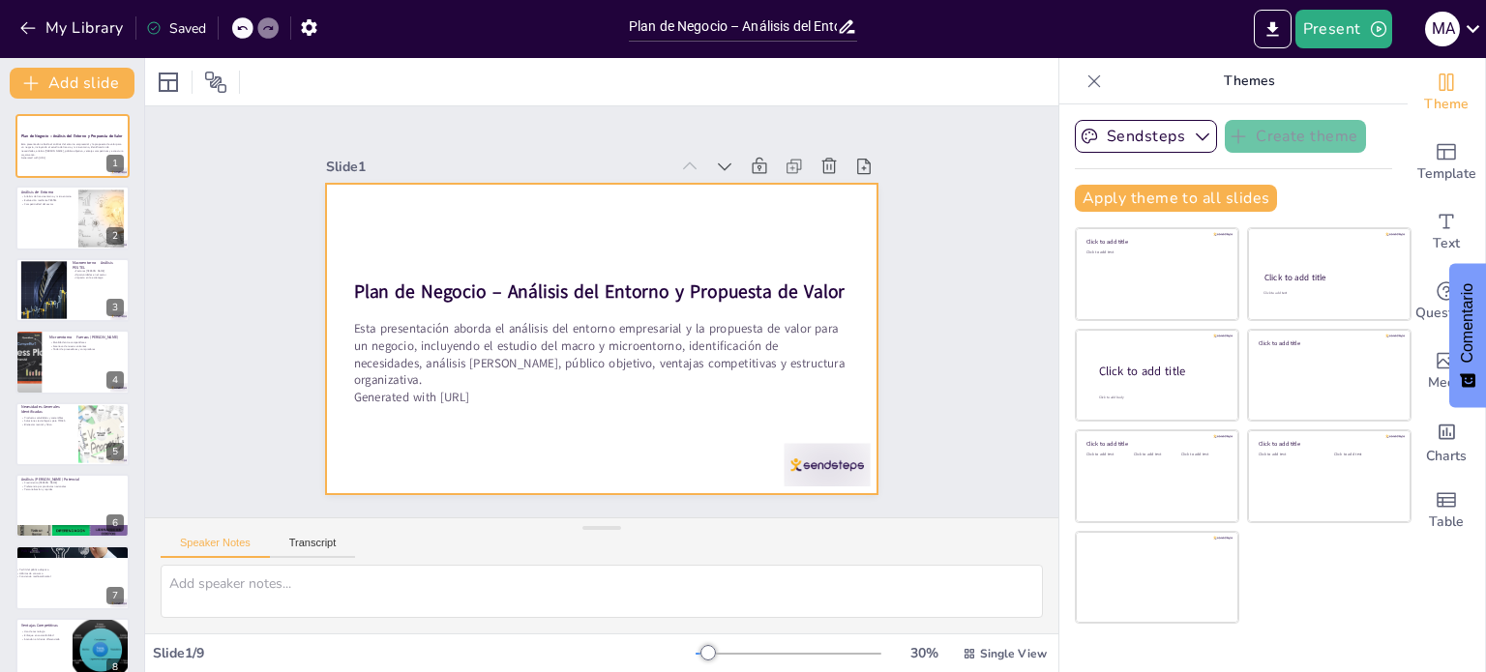
click at [617, 199] on div at bounding box center [602, 339] width 552 height 310
click at [55, 170] on div at bounding box center [73, 146] width 116 height 66
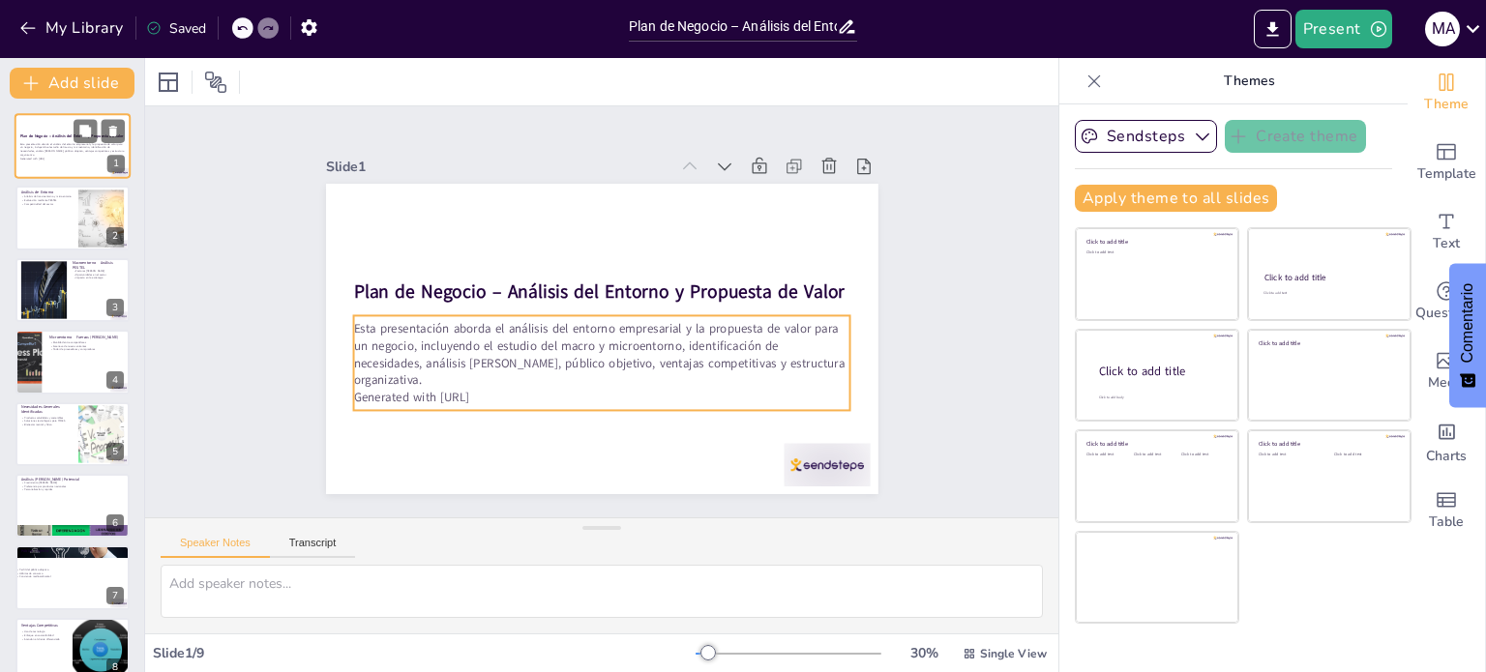
click at [64, 157] on p "Generated with [URL]" at bounding box center [72, 159] width 104 height 4
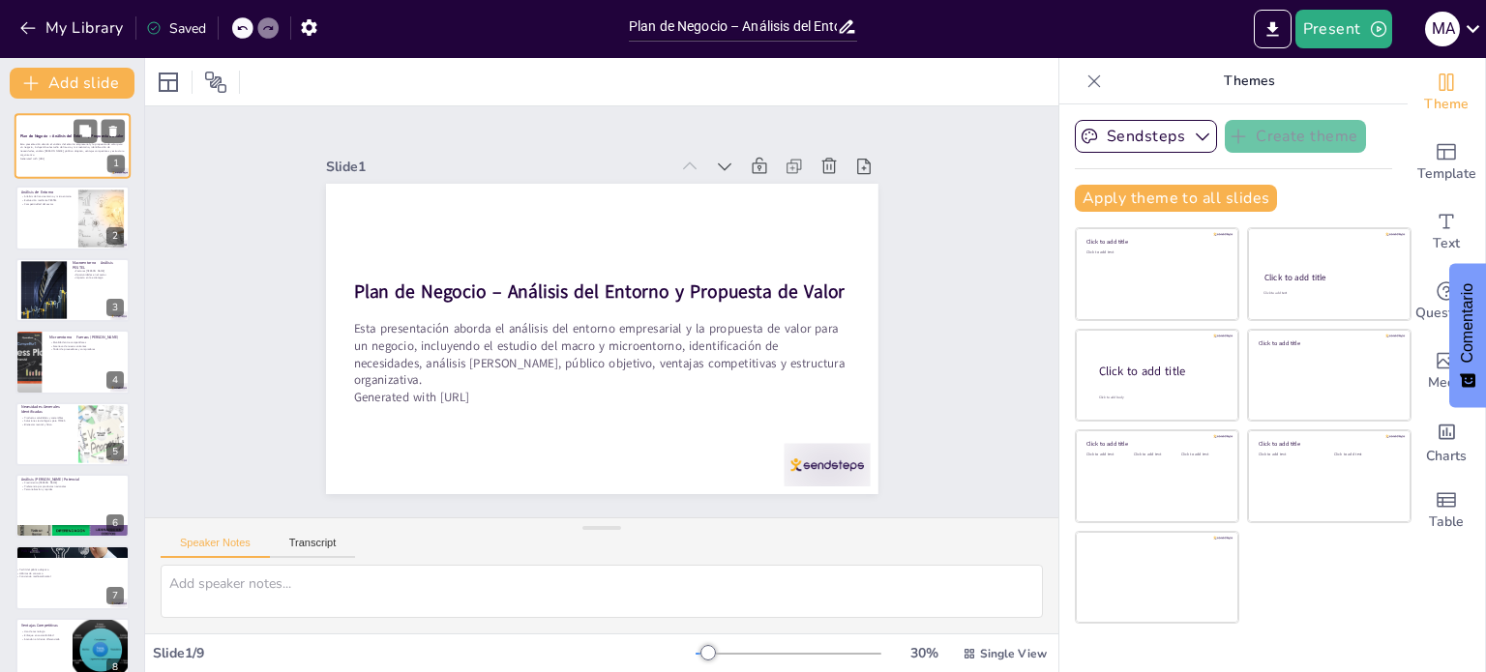
click at [64, 154] on div "Esta presentación aborda el análisis del entorno empresarial y la propuesta de …" at bounding box center [72, 151] width 104 height 18
click at [64, 154] on p "Esta presentación aborda el análisis del entorno empresarial y la propuesta de …" at bounding box center [72, 149] width 104 height 15
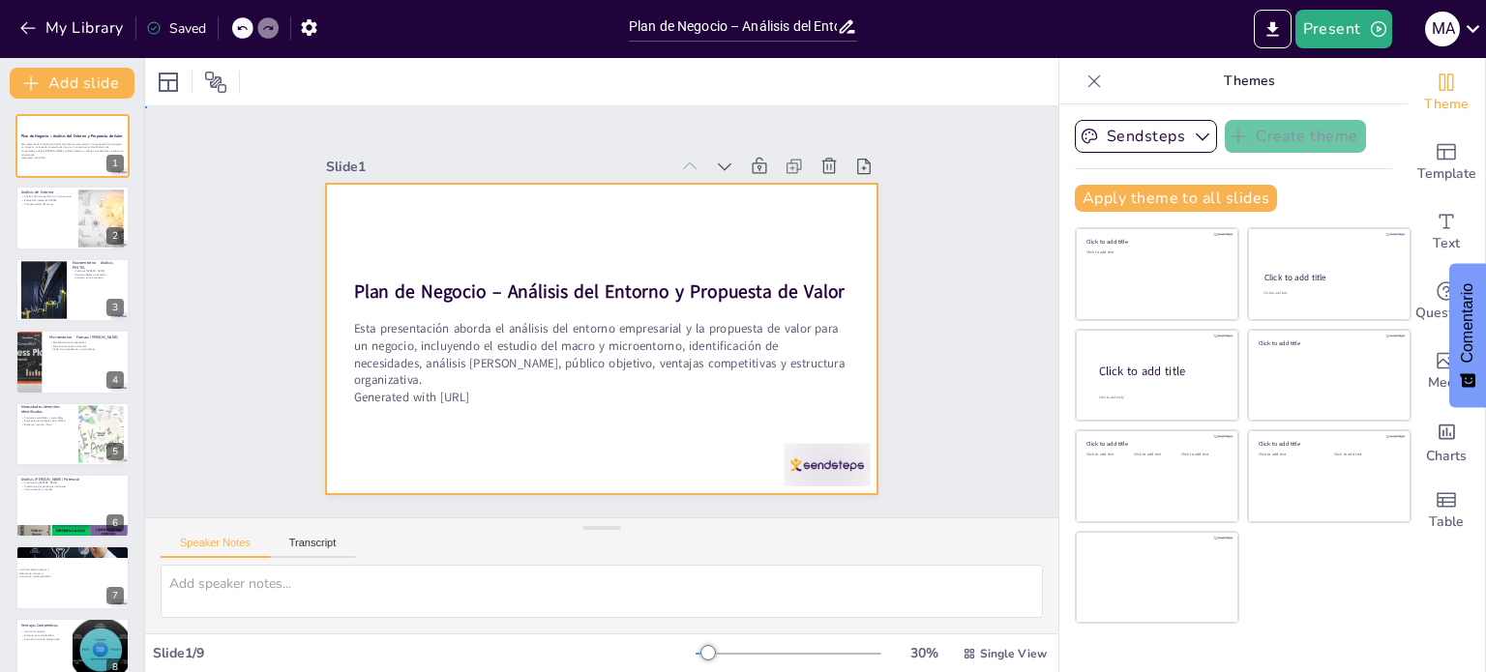
click at [410, 236] on div at bounding box center [602, 339] width 552 height 310
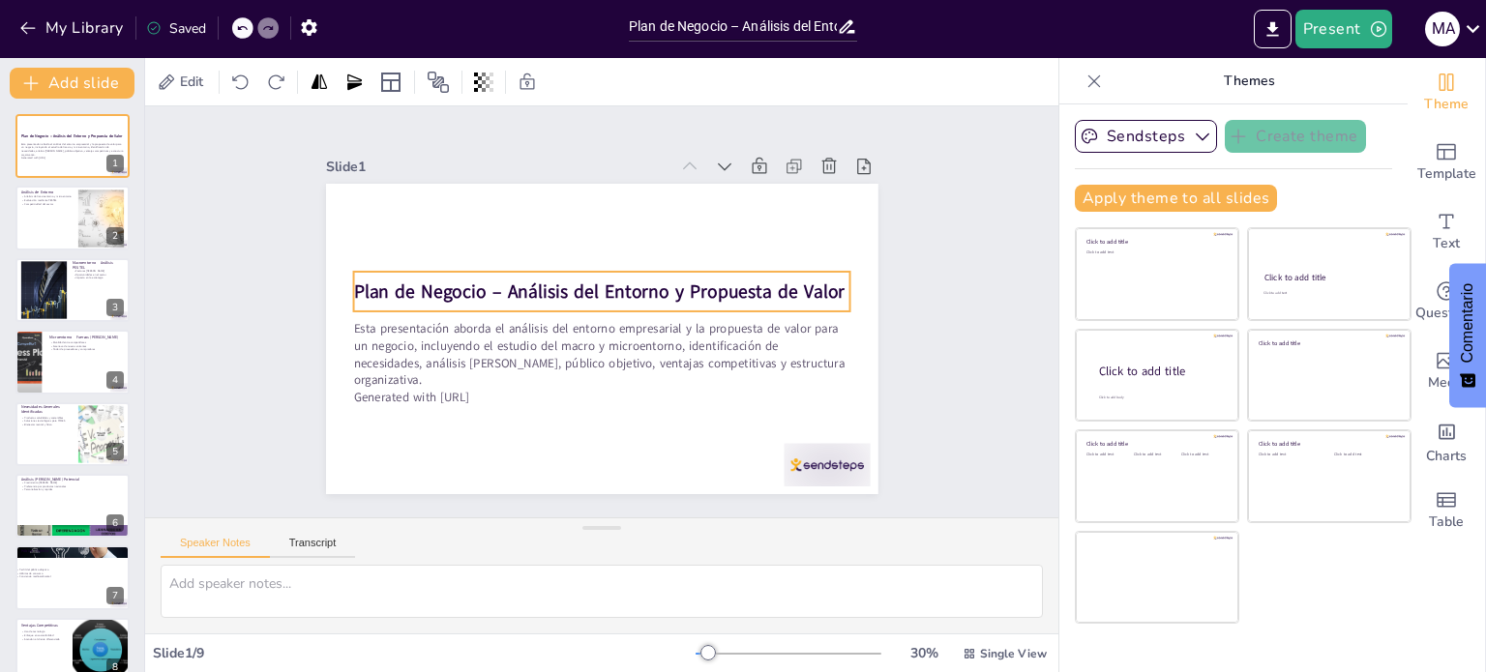
click at [740, 282] on strong "Plan de Negocio – Análisis del Entorno y Propuesta de Valor" at bounding box center [598, 291] width 491 height 25
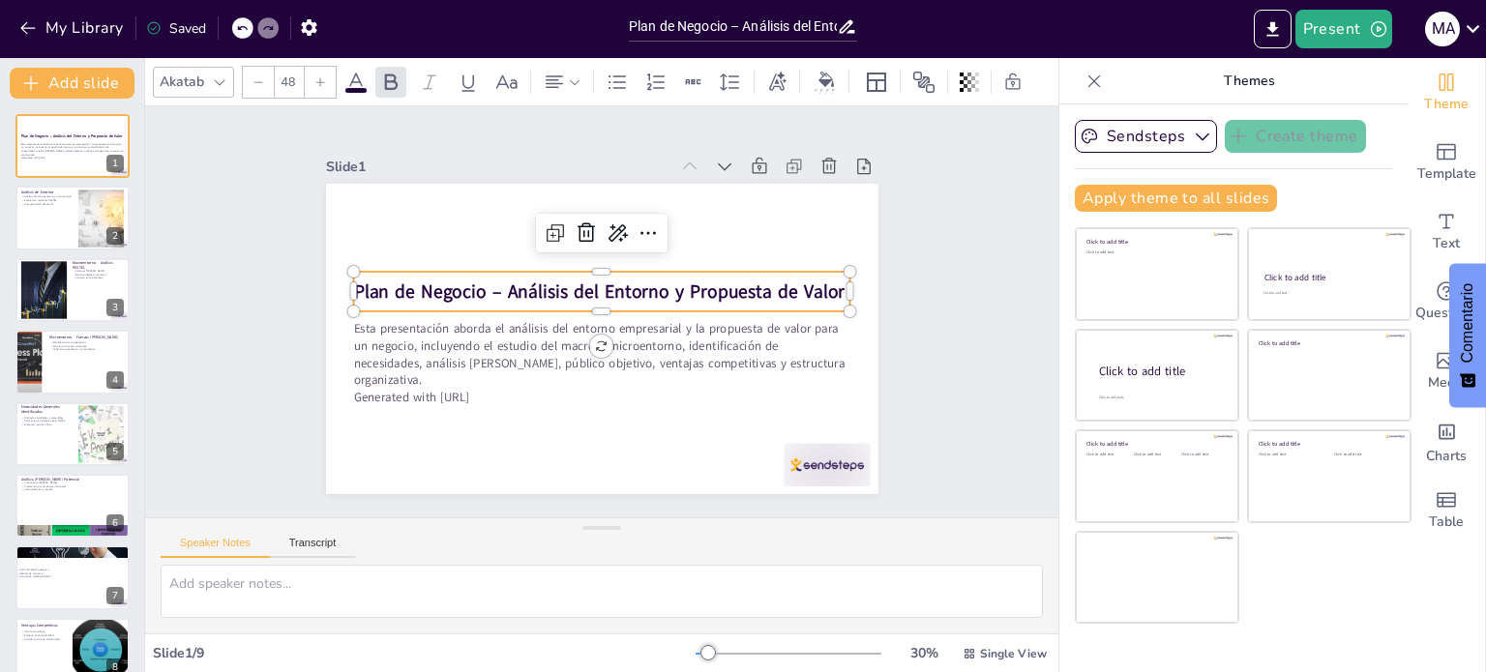
click at [771, 281] on strong "Plan de Negocio – Análisis del Entorno y Propuesta de Valor" at bounding box center [598, 291] width 491 height 25
click at [822, 283] on strong "Plan de Negocio – Análisis del Entorno y Propuesta de Valor" at bounding box center [598, 291] width 491 height 25
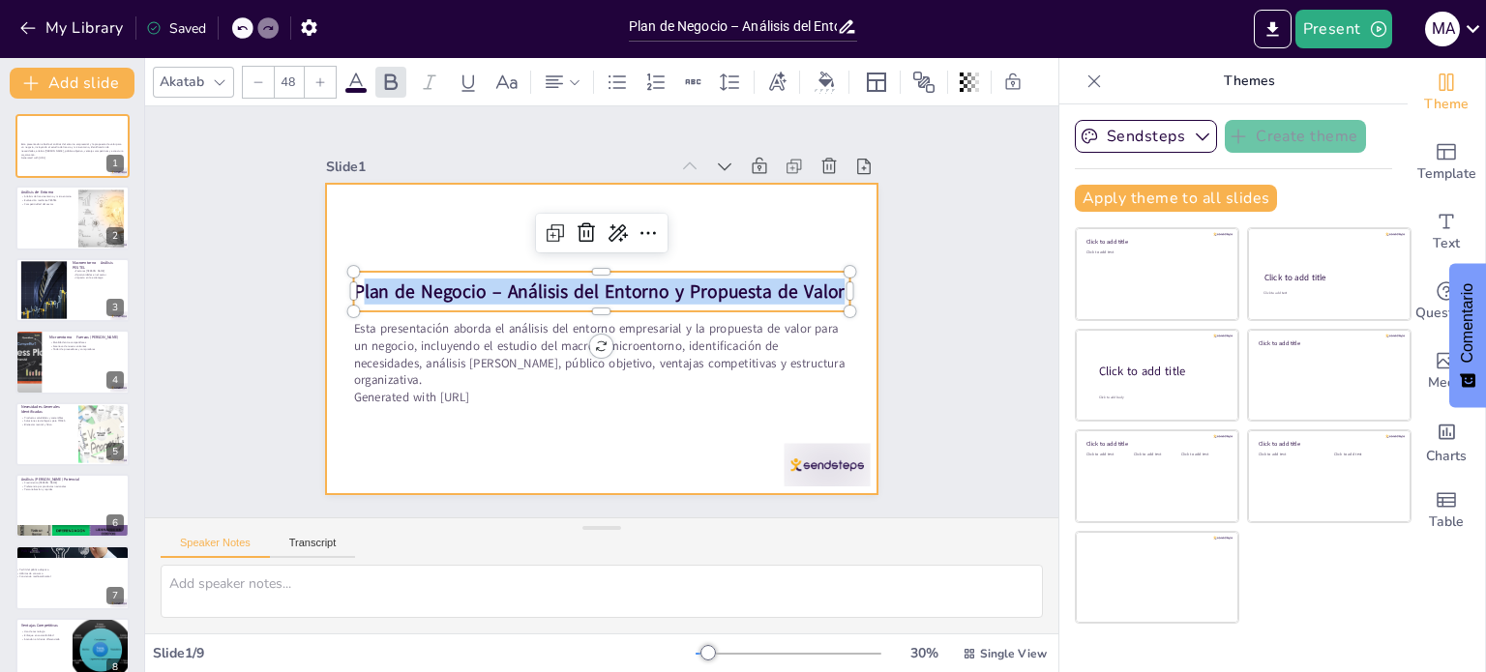
drag, startPoint x: 823, startPoint y: 283, endPoint x: 323, endPoint y: 289, distance: 500.0
click at [326, 289] on div "Esta presentación aborda el análisis del entorno empresarial y la propuesta de …" at bounding box center [602, 339] width 552 height 310
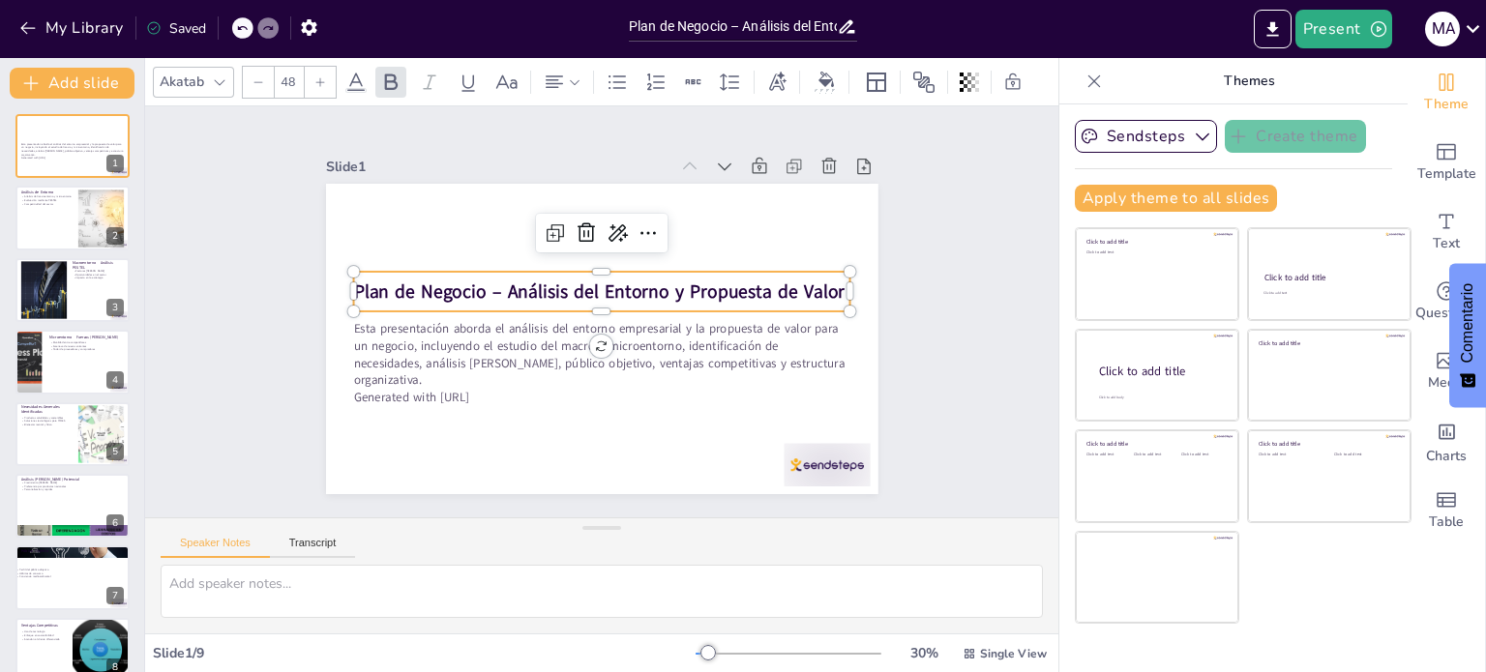
click at [353, 282] on strong "Plan de Negocio – Análisis del Entorno y Propuesta de Valor" at bounding box center [598, 291] width 491 height 25
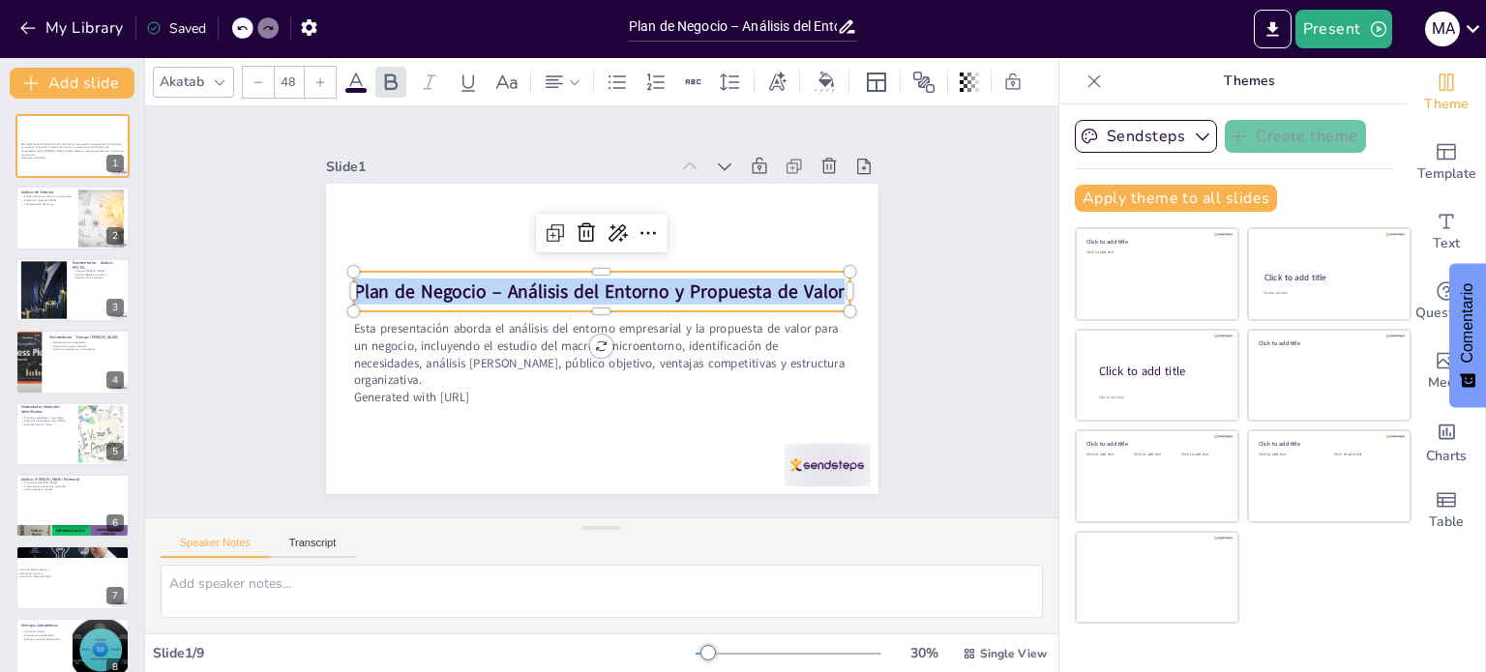
drag, startPoint x: 339, startPoint y: 282, endPoint x: 820, endPoint y: 281, distance: 480.7
click at [820, 281] on strong "Plan de Negocio – Análisis del Entorno y Propuesta de Valor" at bounding box center [598, 291] width 491 height 25
copy strong "Plan de Negocio – Análisis del Entorno y Propuesta de Valor"
